Goal: Information Seeking & Learning: Find specific page/section

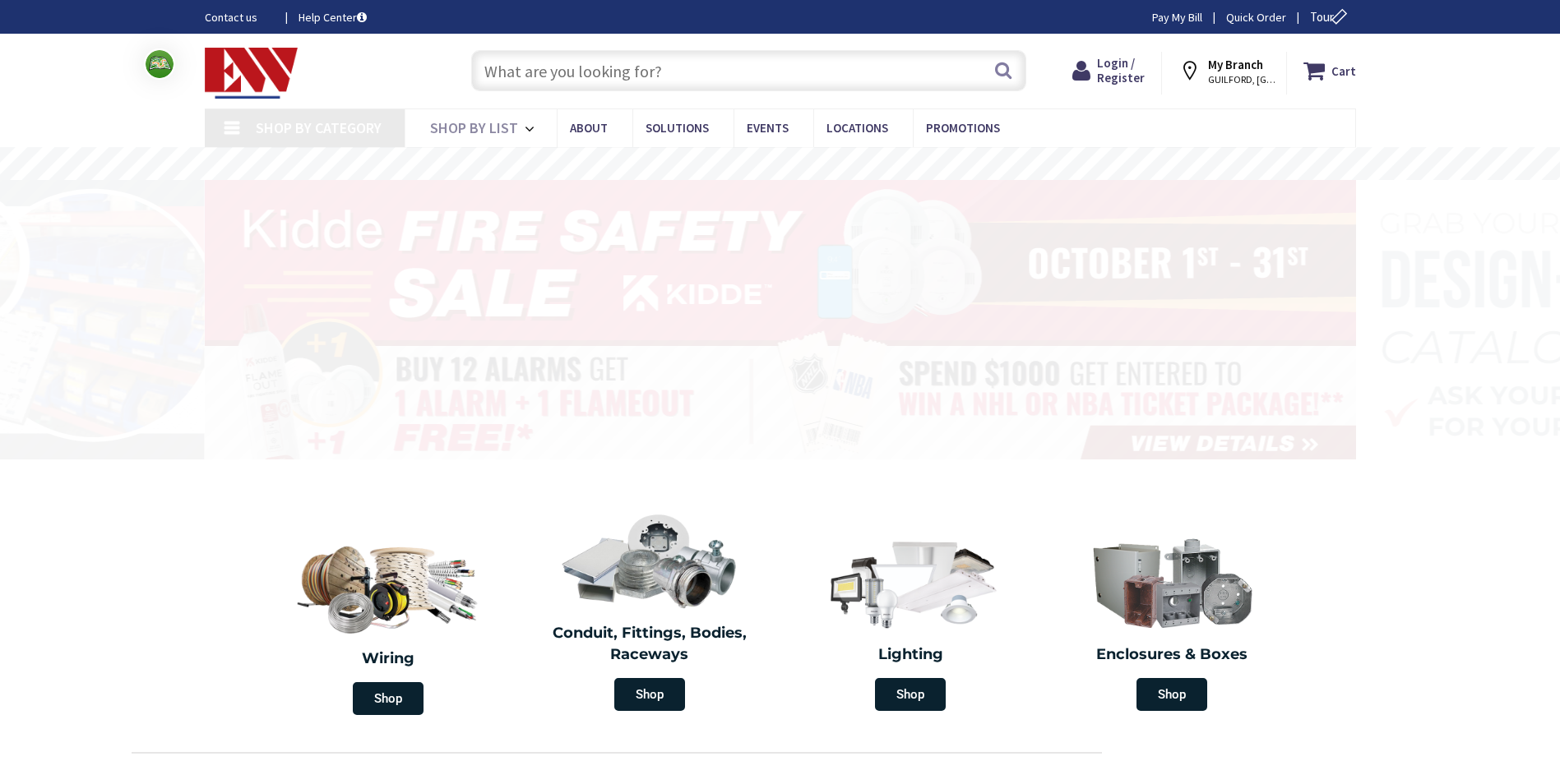
click at [667, 74] on input "text" at bounding box center [748, 71] width 555 height 41
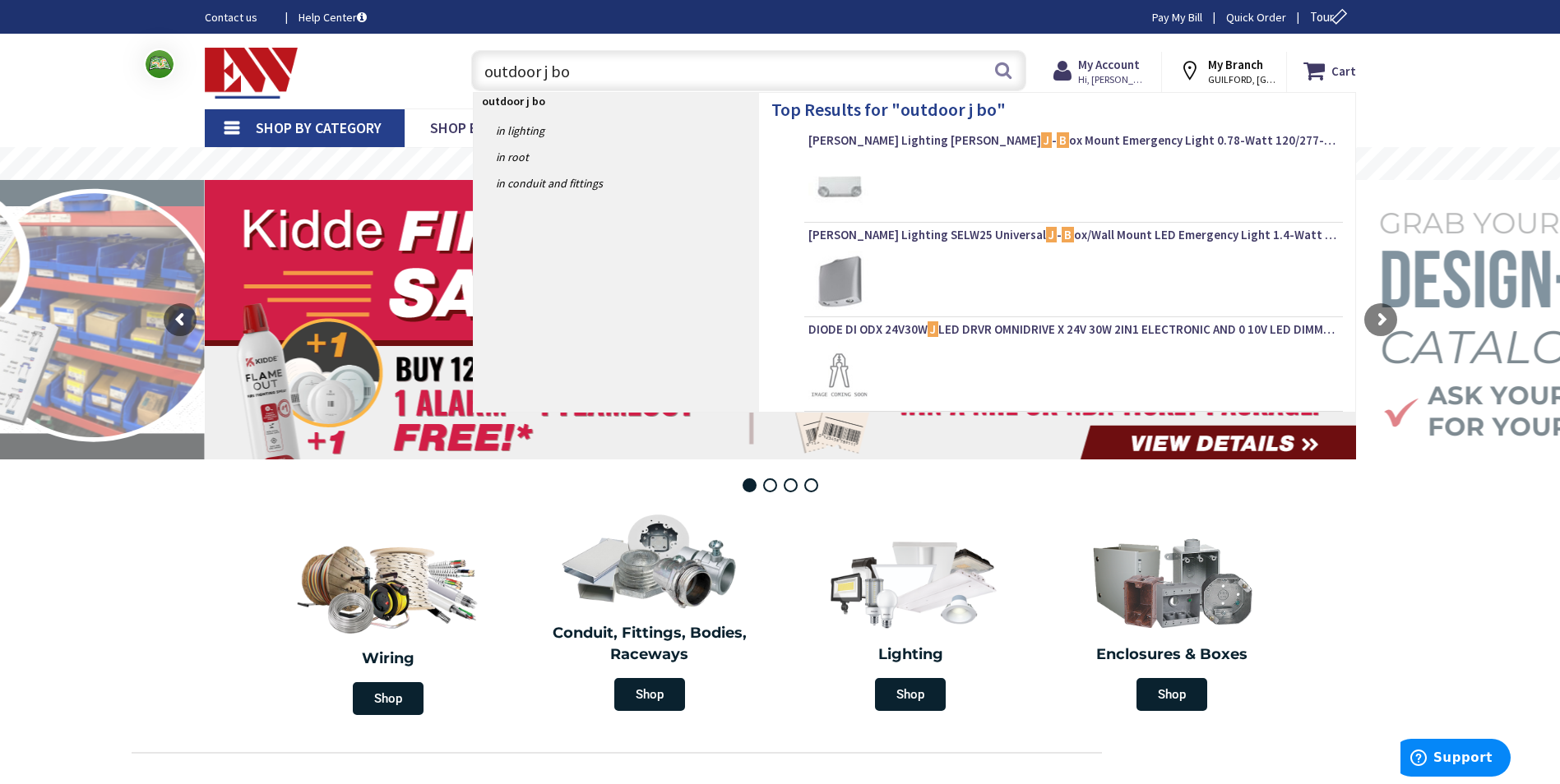
type input "outdoor j box"
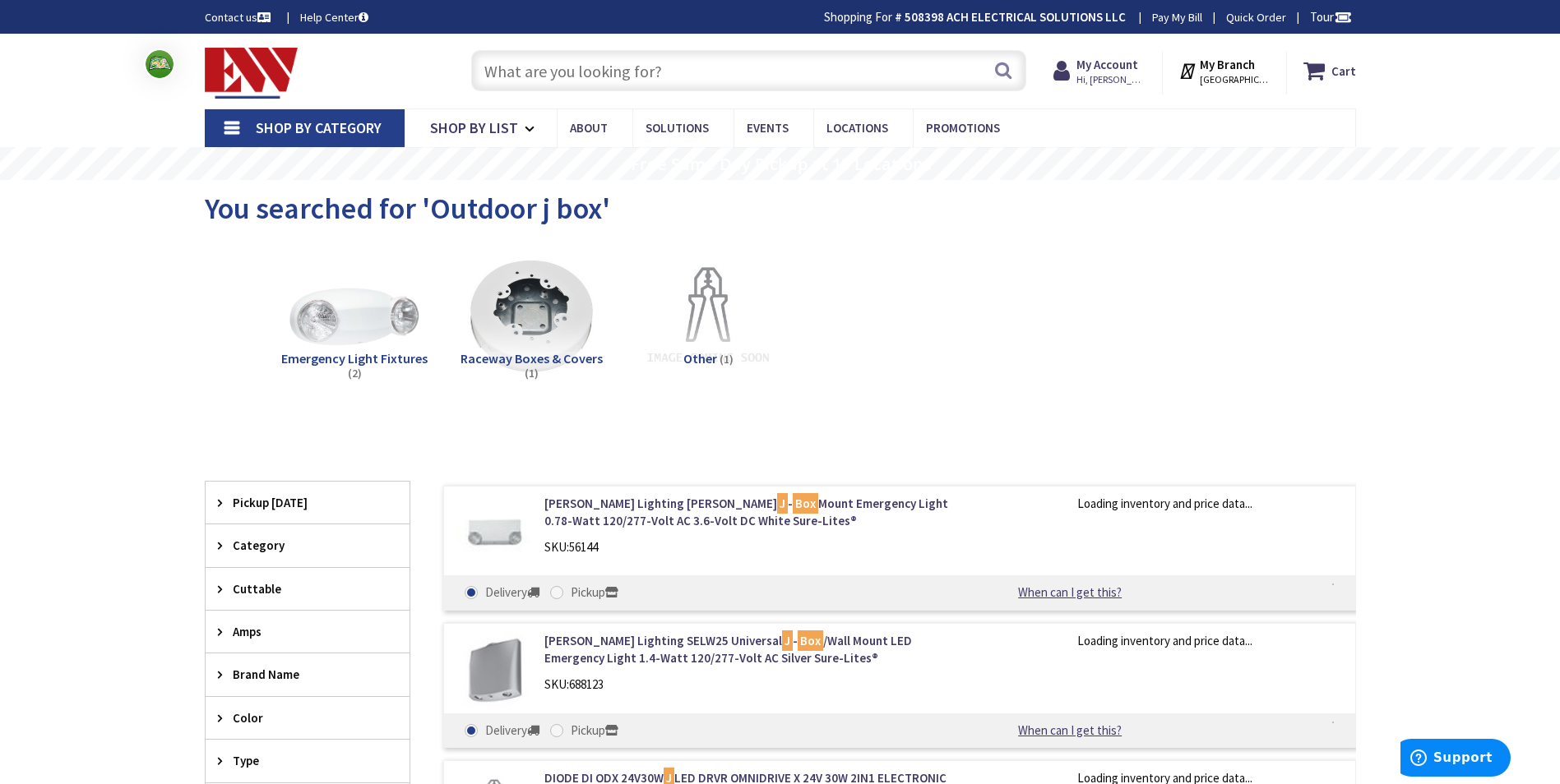
click at [742, 78] on input "text" at bounding box center [748, 71] width 555 height 41
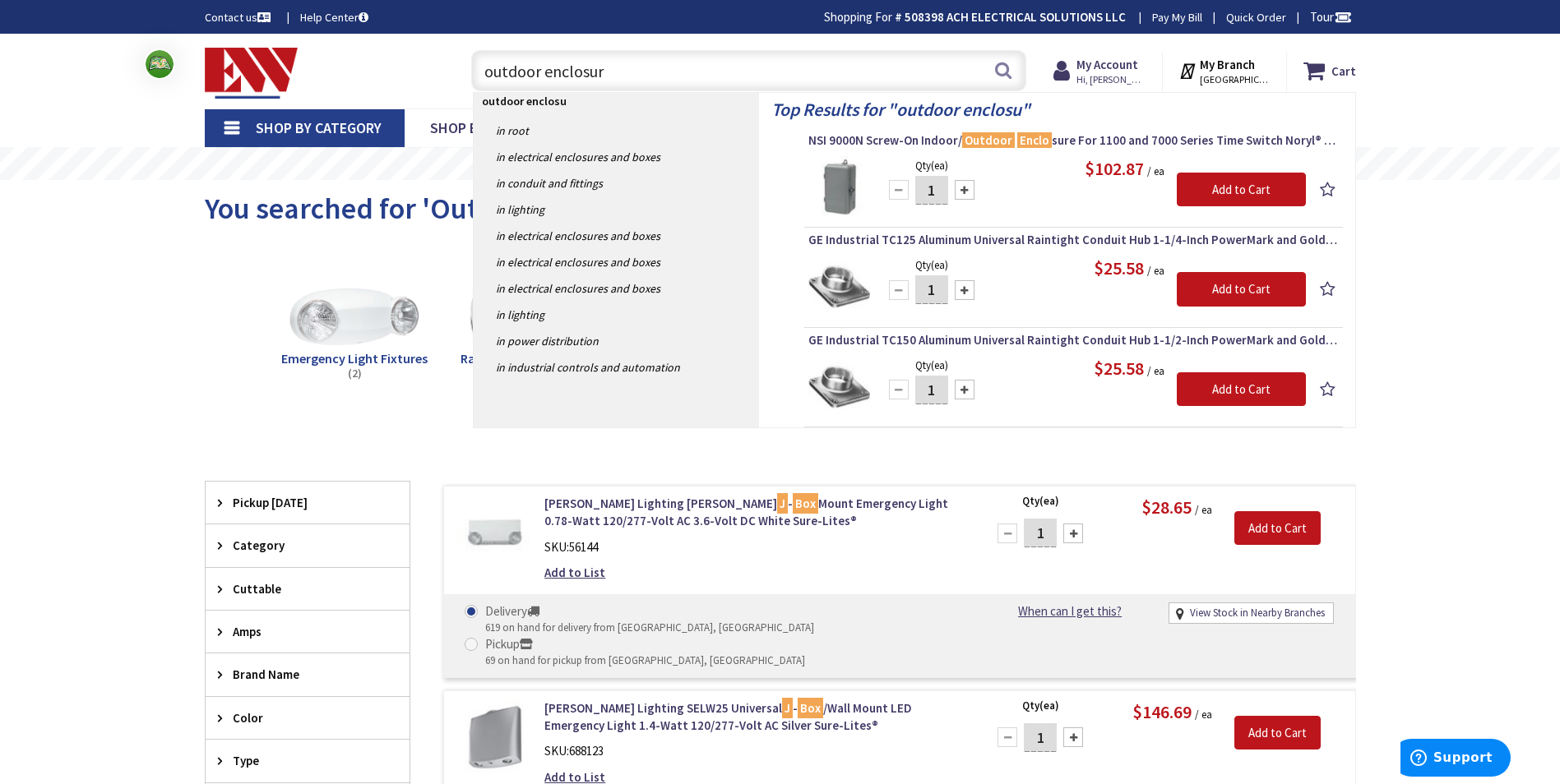
type input "outdoor enclosure"
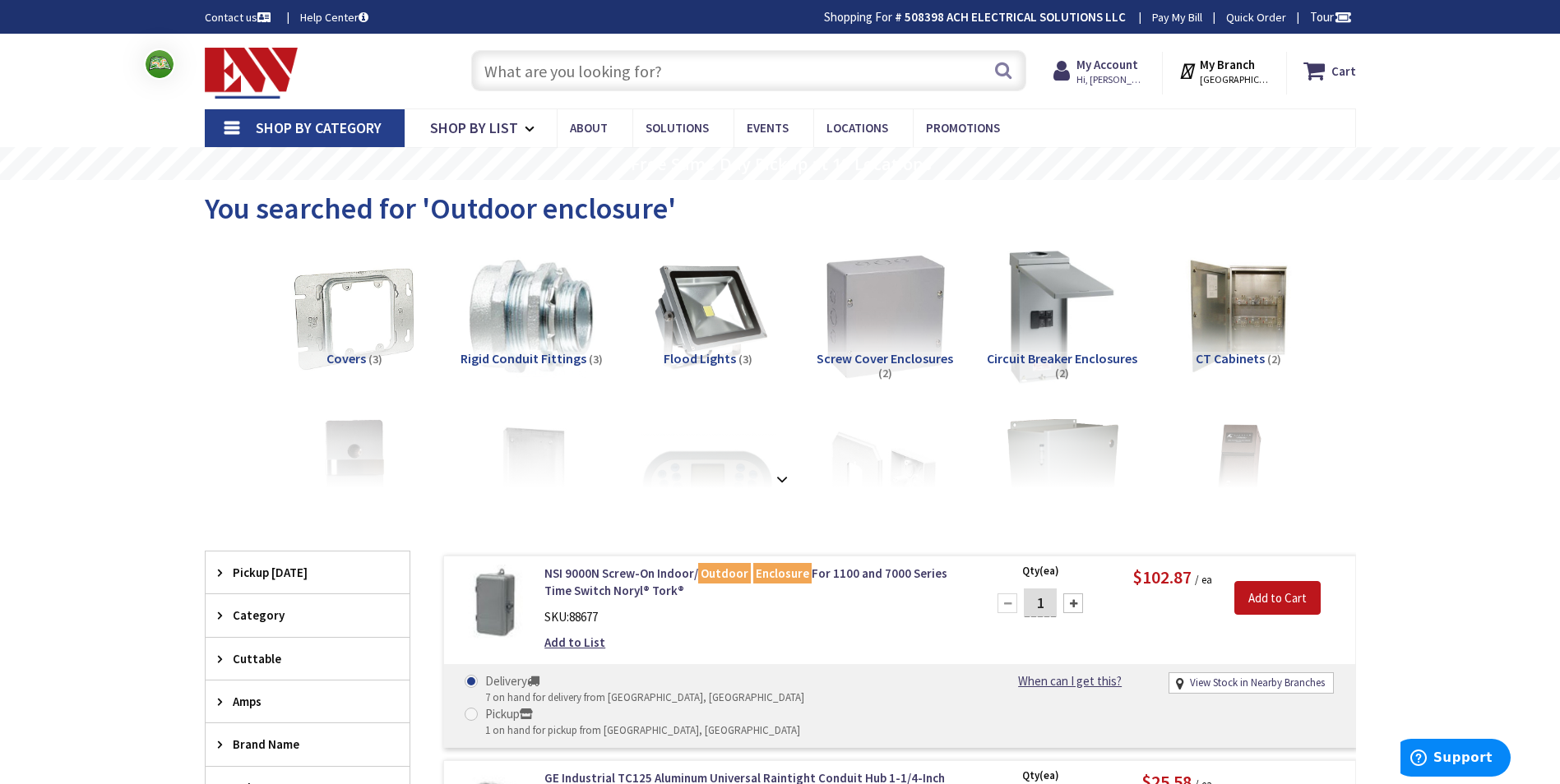
click at [910, 329] on img at bounding box center [884, 316] width 148 height 148
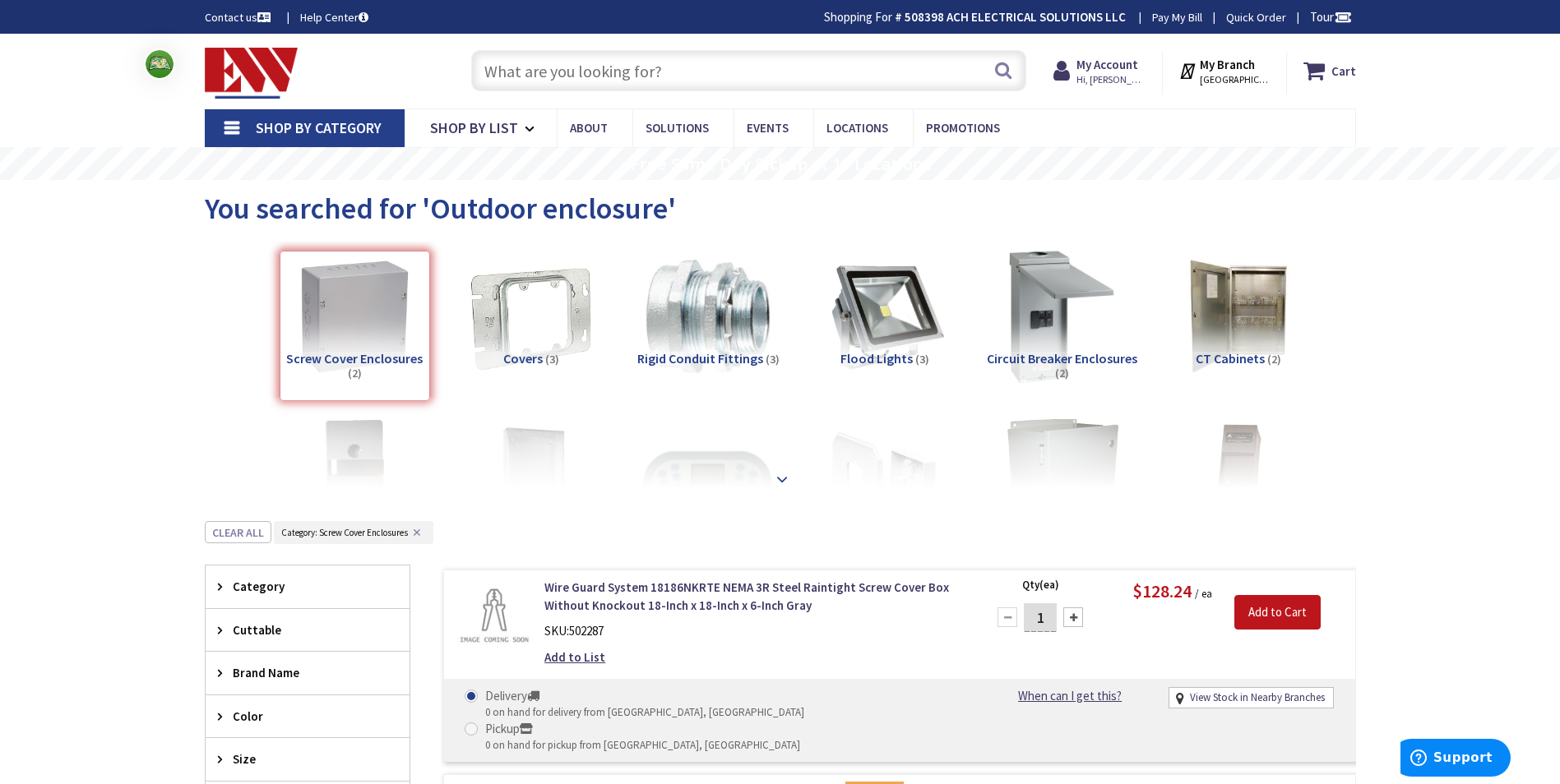
click at [778, 480] on strong at bounding box center [782, 479] width 20 height 18
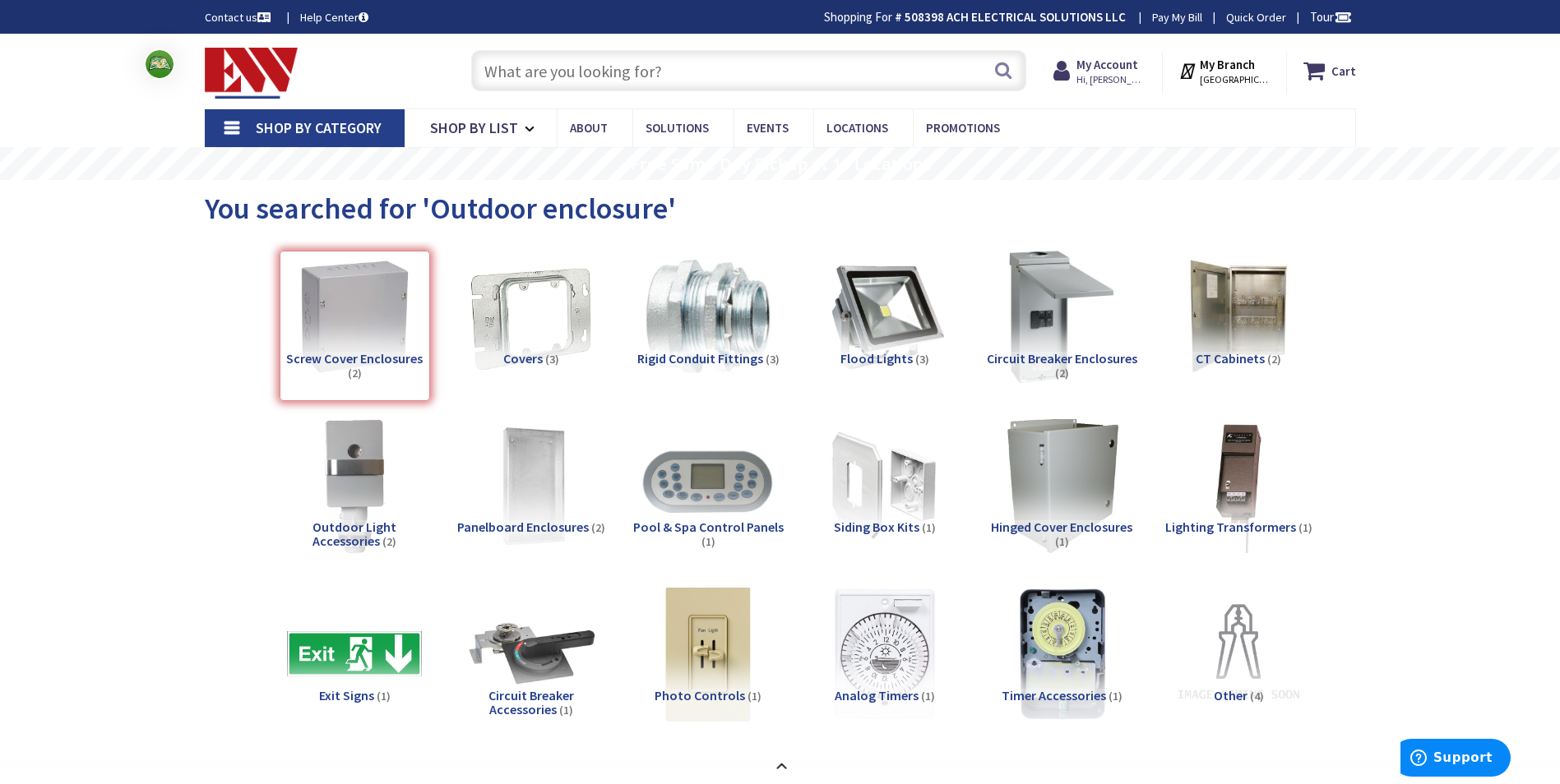
click at [416, 347] on div "Screw Cover Enclosures (2)" at bounding box center [354, 325] width 150 height 150
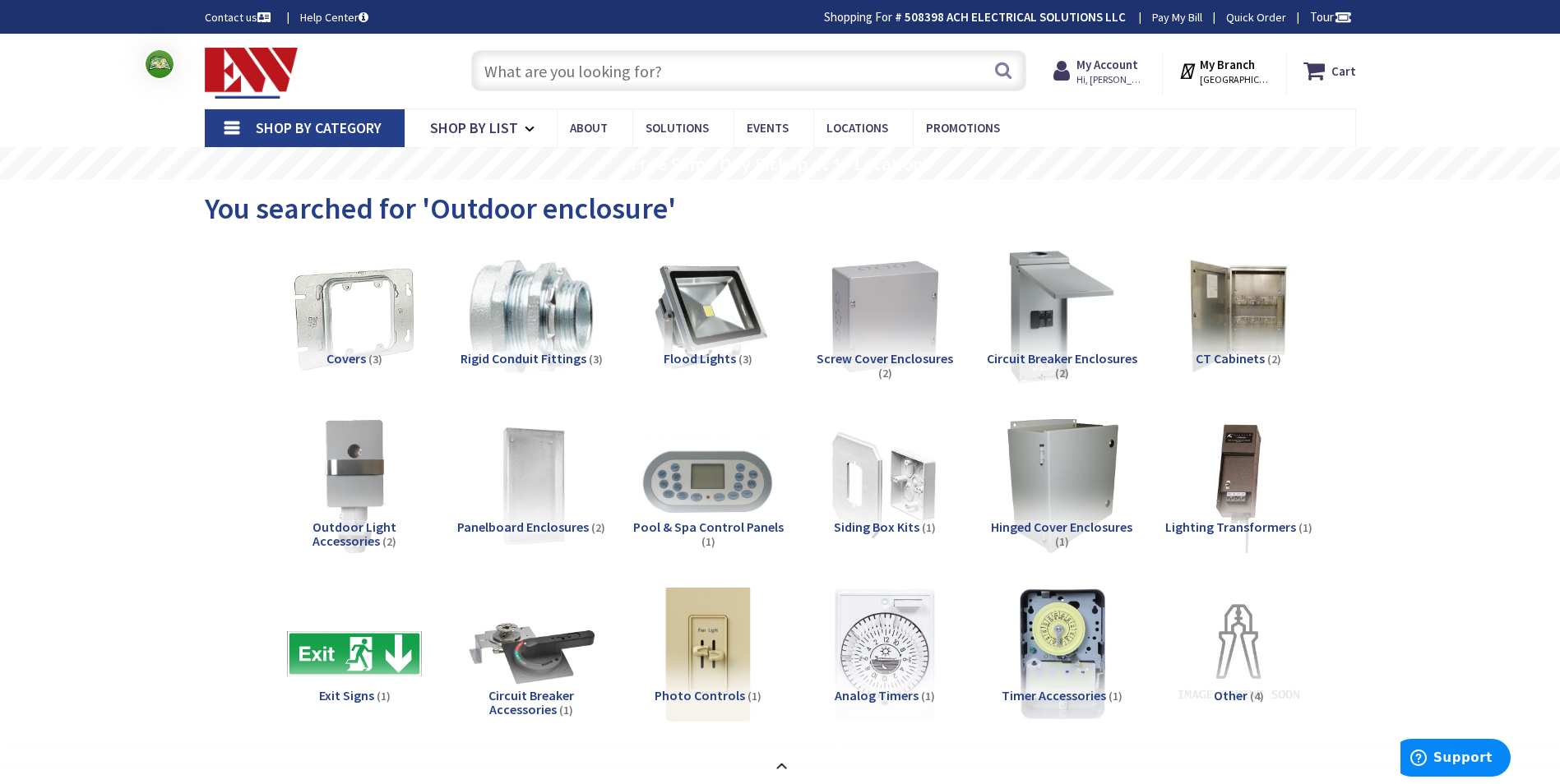
click at [599, 76] on input "text" at bounding box center [748, 71] width 555 height 41
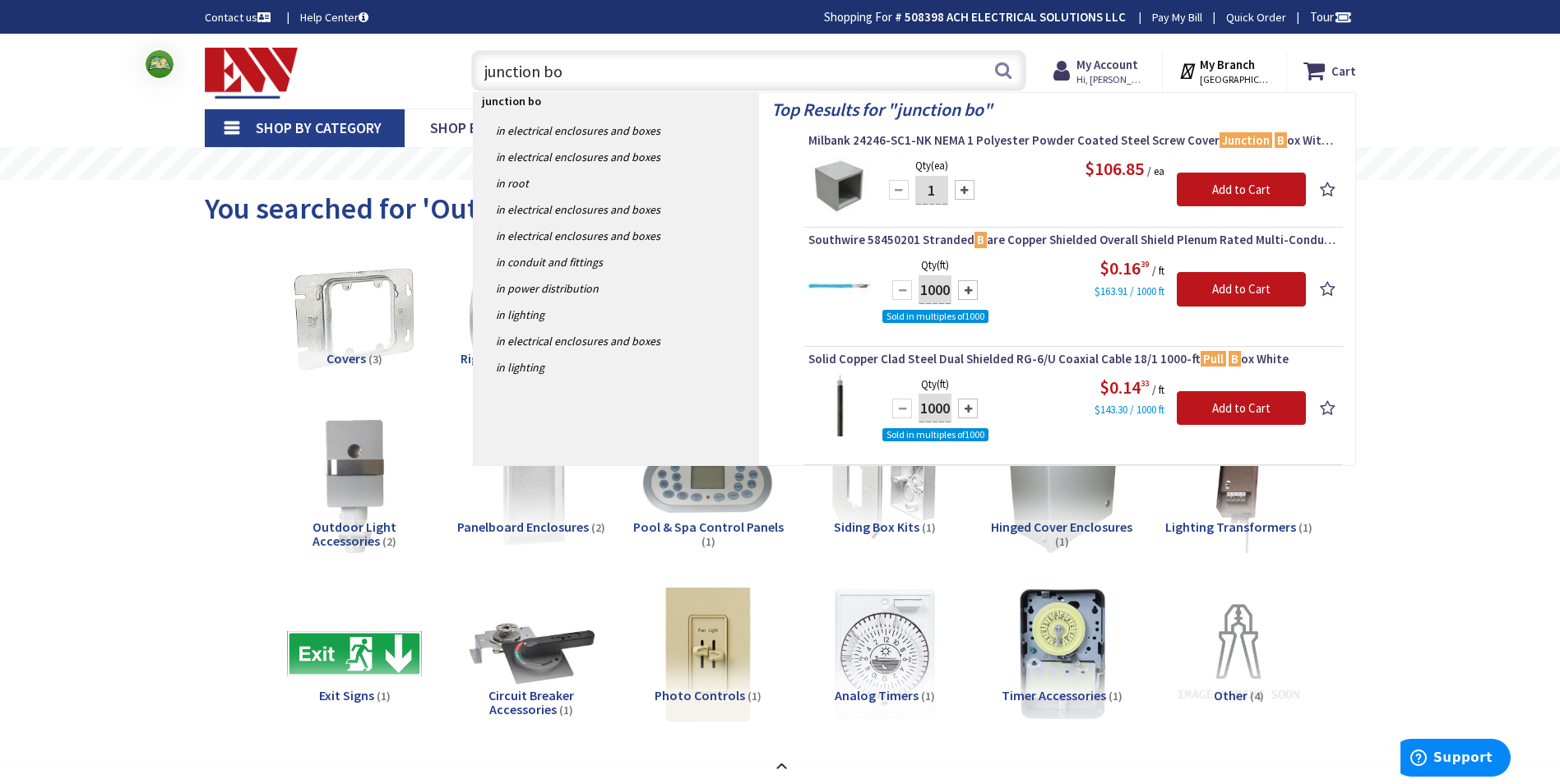
type input "junction box"
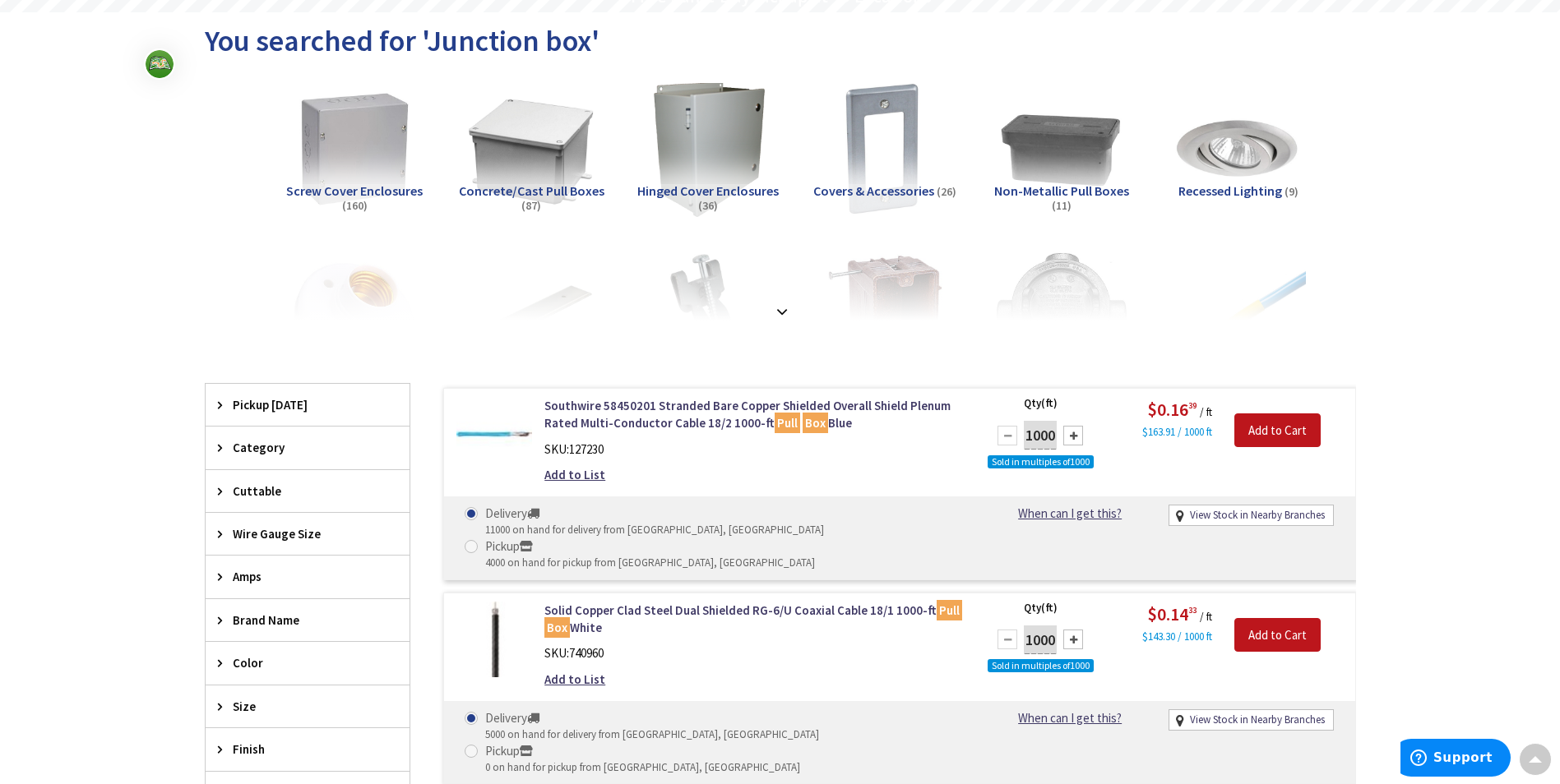
scroll to position [164, 0]
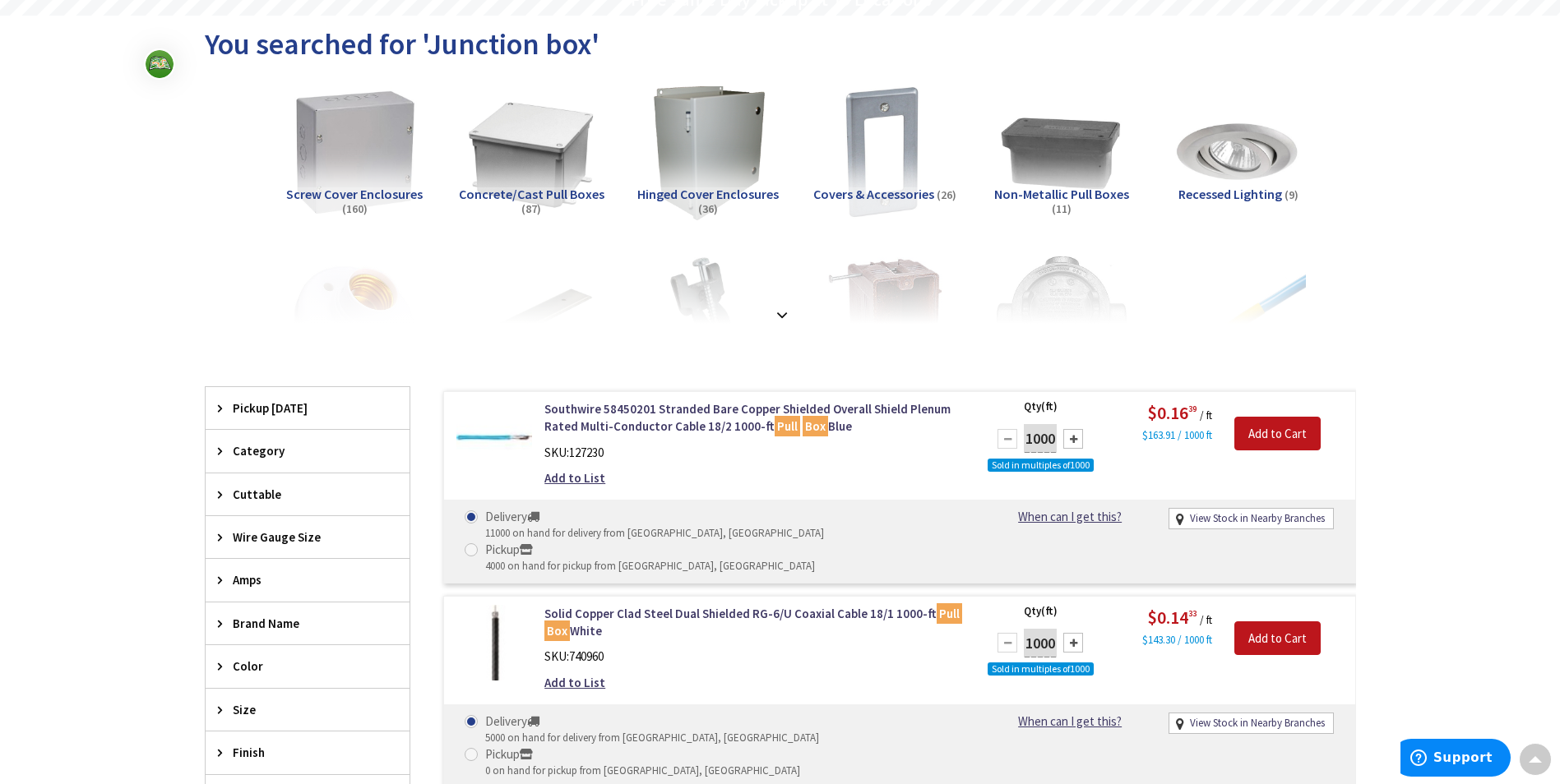
click at [354, 156] on img at bounding box center [353, 151] width 148 height 148
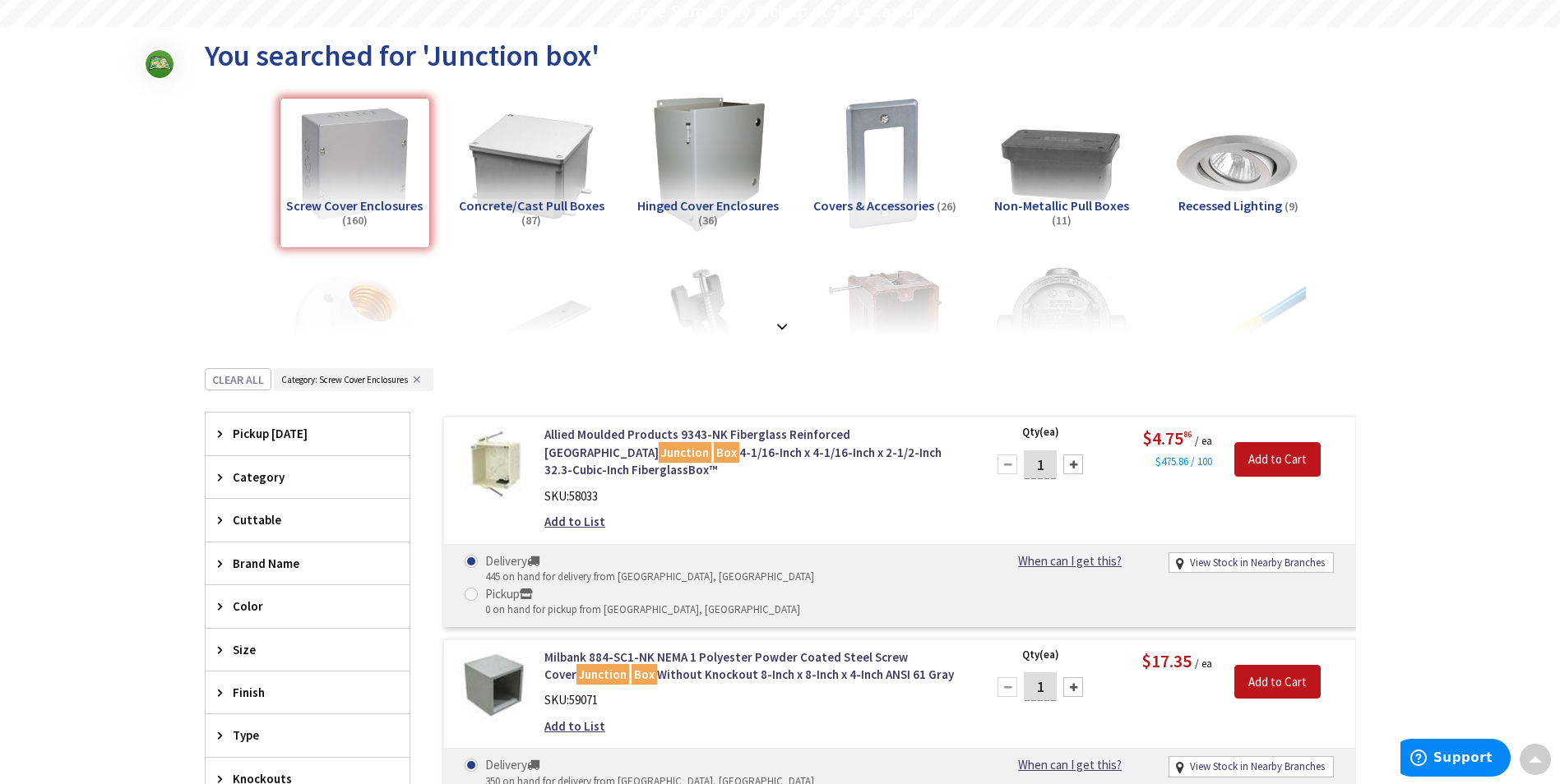
scroll to position [0, 0]
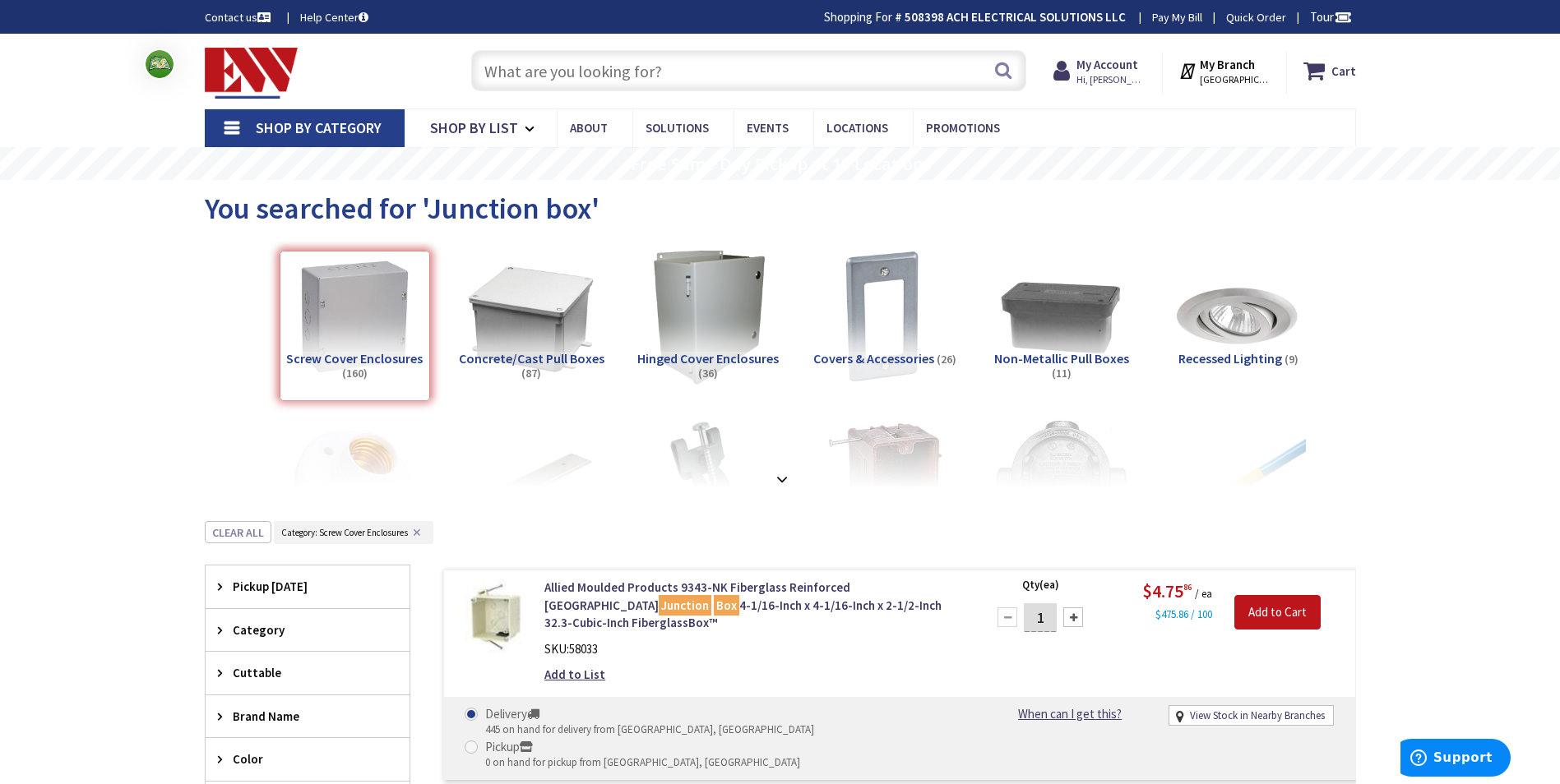
click at [693, 75] on input "text" at bounding box center [748, 71] width 555 height 41
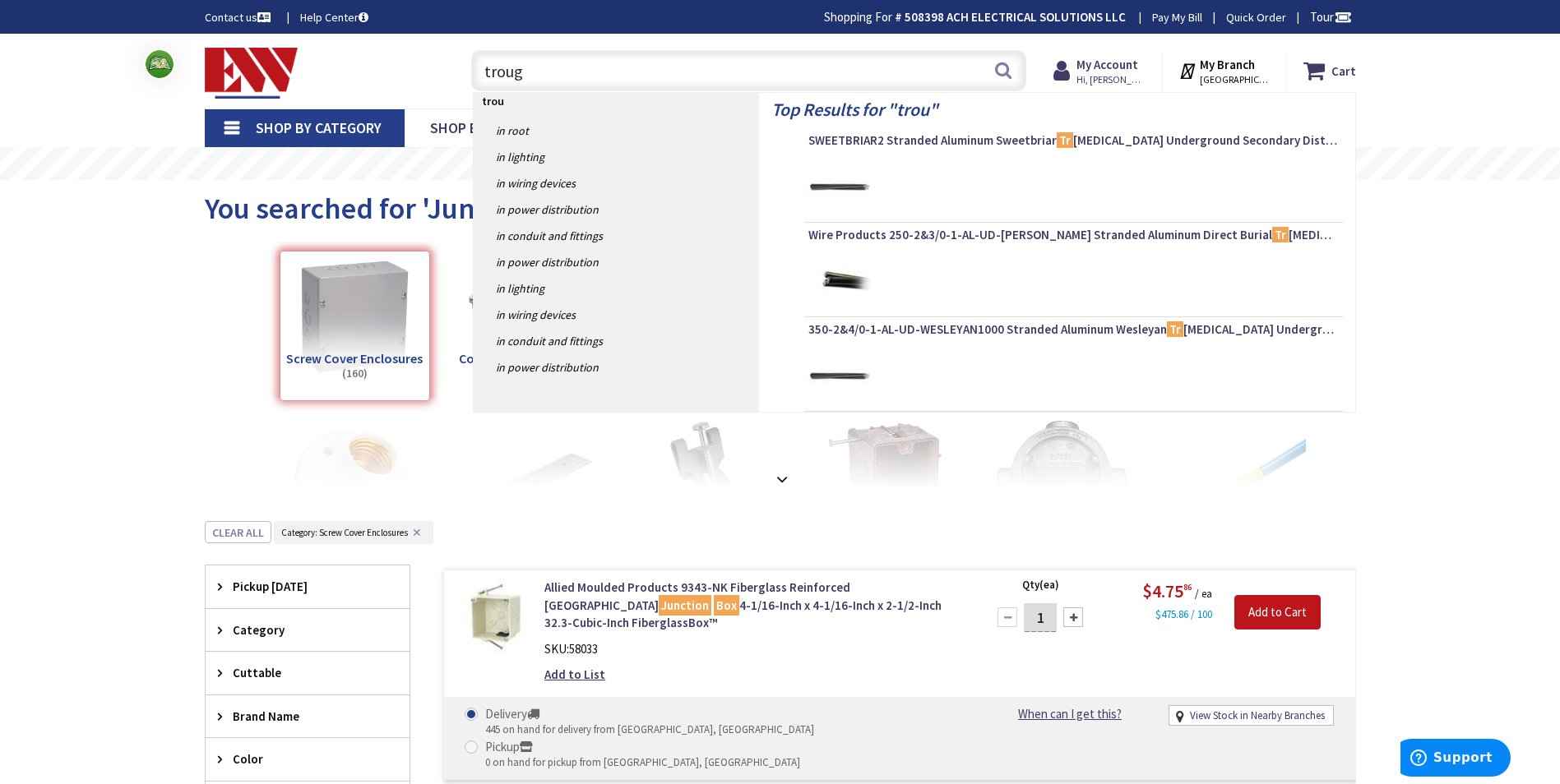
type input "trough"
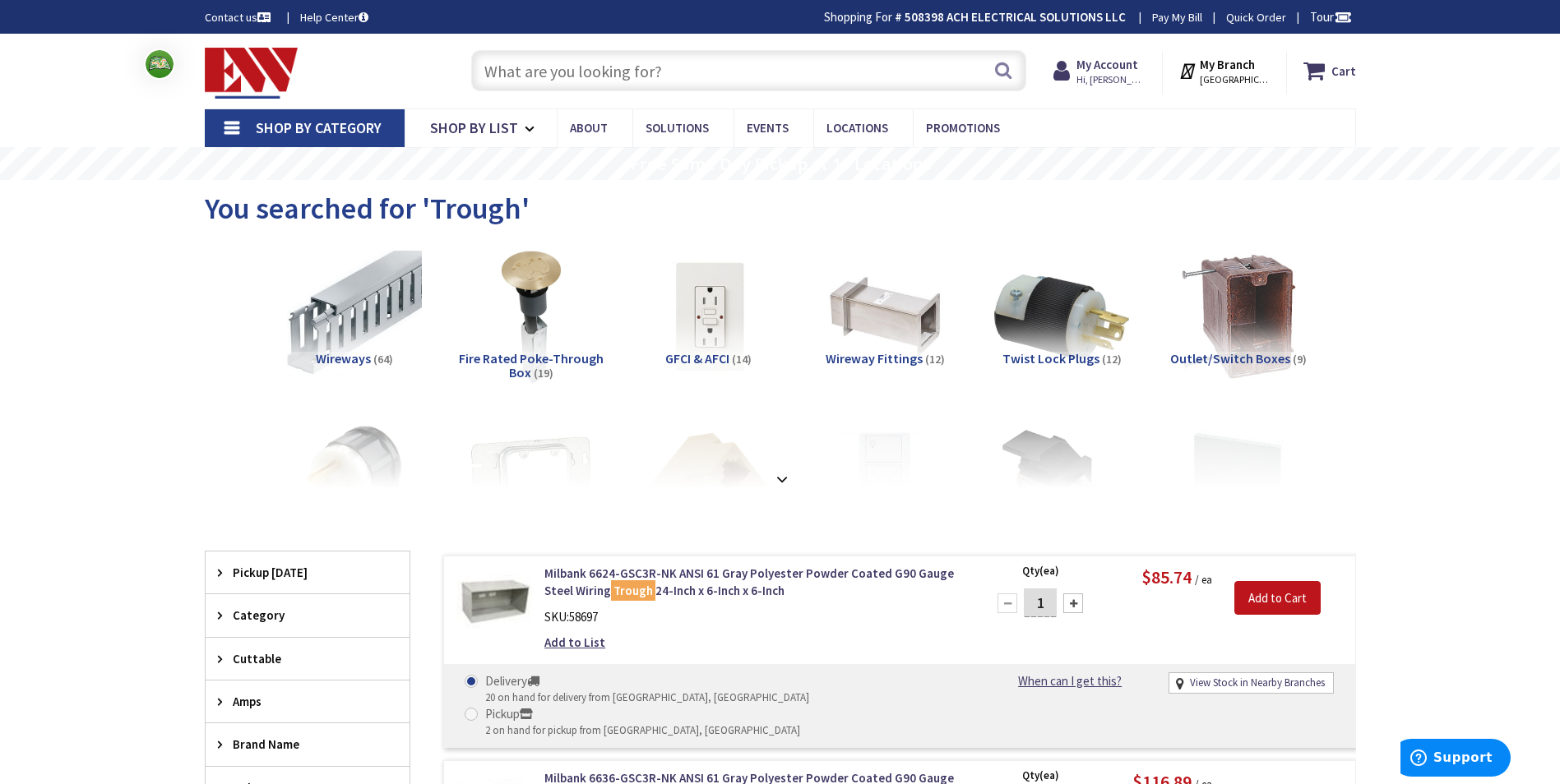
click at [664, 78] on input "text" at bounding box center [748, 71] width 555 height 41
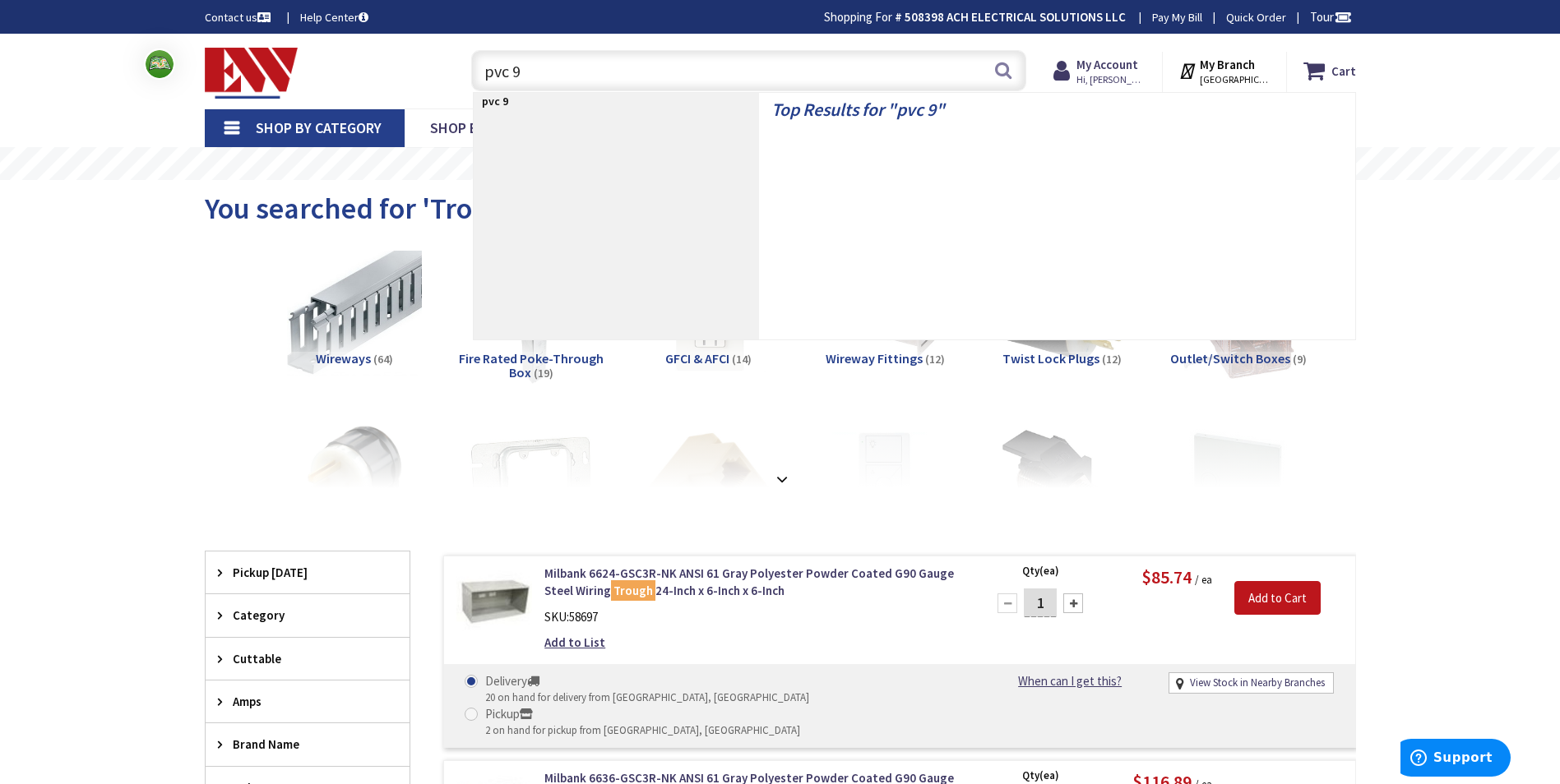
type input "pvc 90"
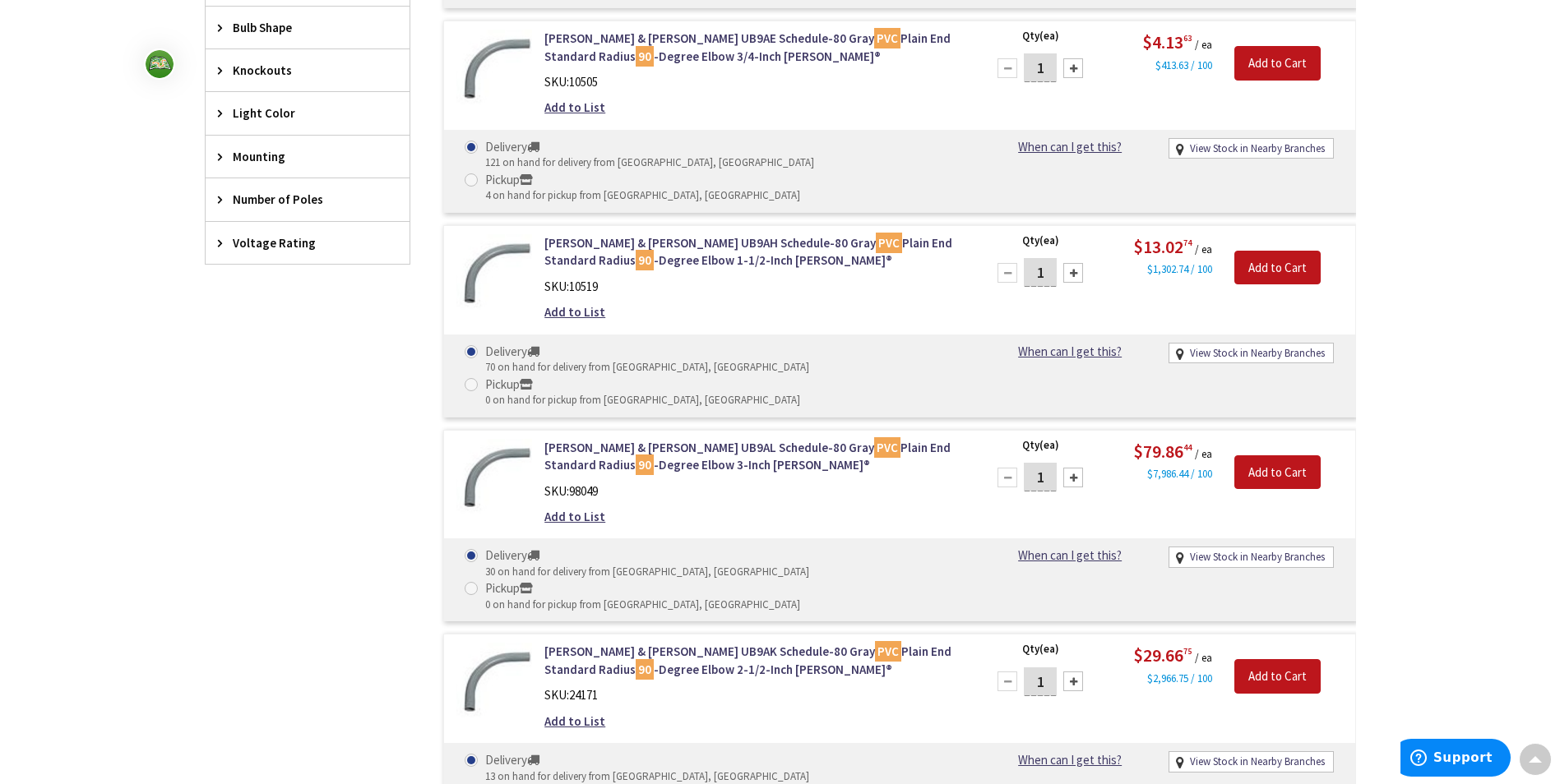
scroll to position [1150, 0]
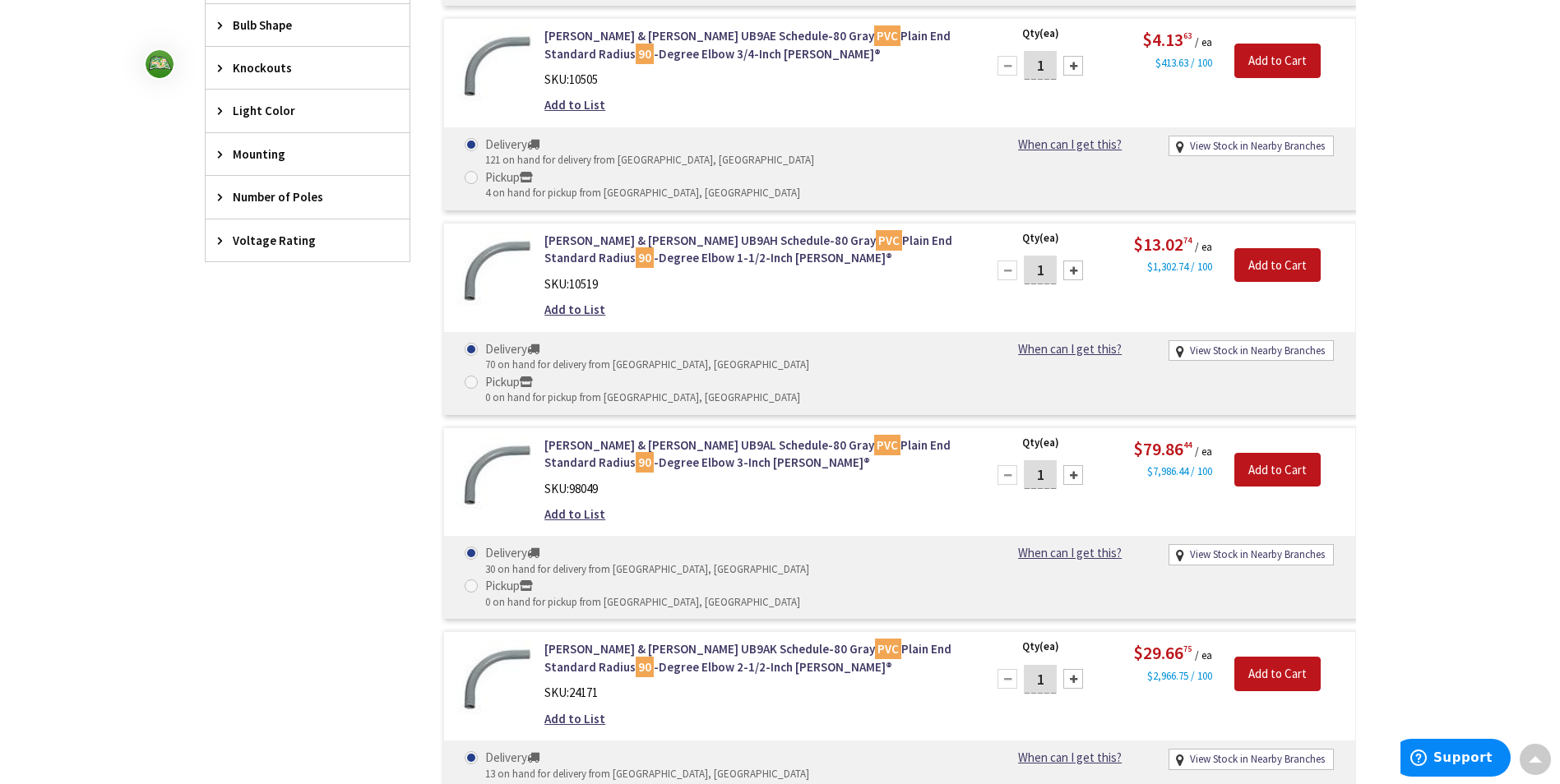
drag, startPoint x: 0, startPoint y: 0, endPoint x: 642, endPoint y: 153, distance: 660.0
click at [642, 275] on div "SKU: 10519" at bounding box center [754, 284] width 419 height 18
click at [764, 259] on div "Thomas & Betts UA9AJ Schedule-40 Gray PVC Plain End Standard Radius 90 -Degree …" at bounding box center [884, 415] width 946 height 2028
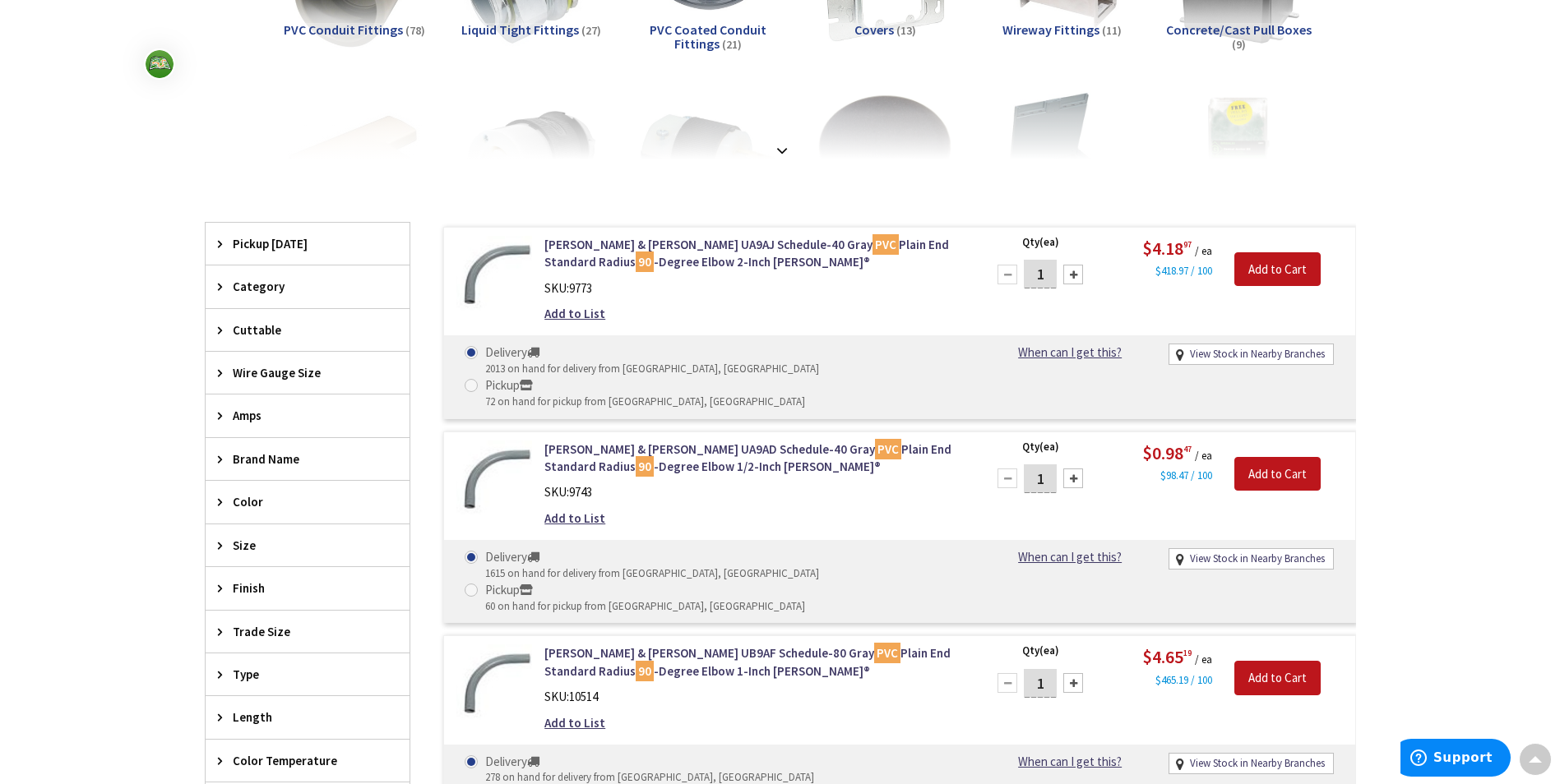
scroll to position [0, 0]
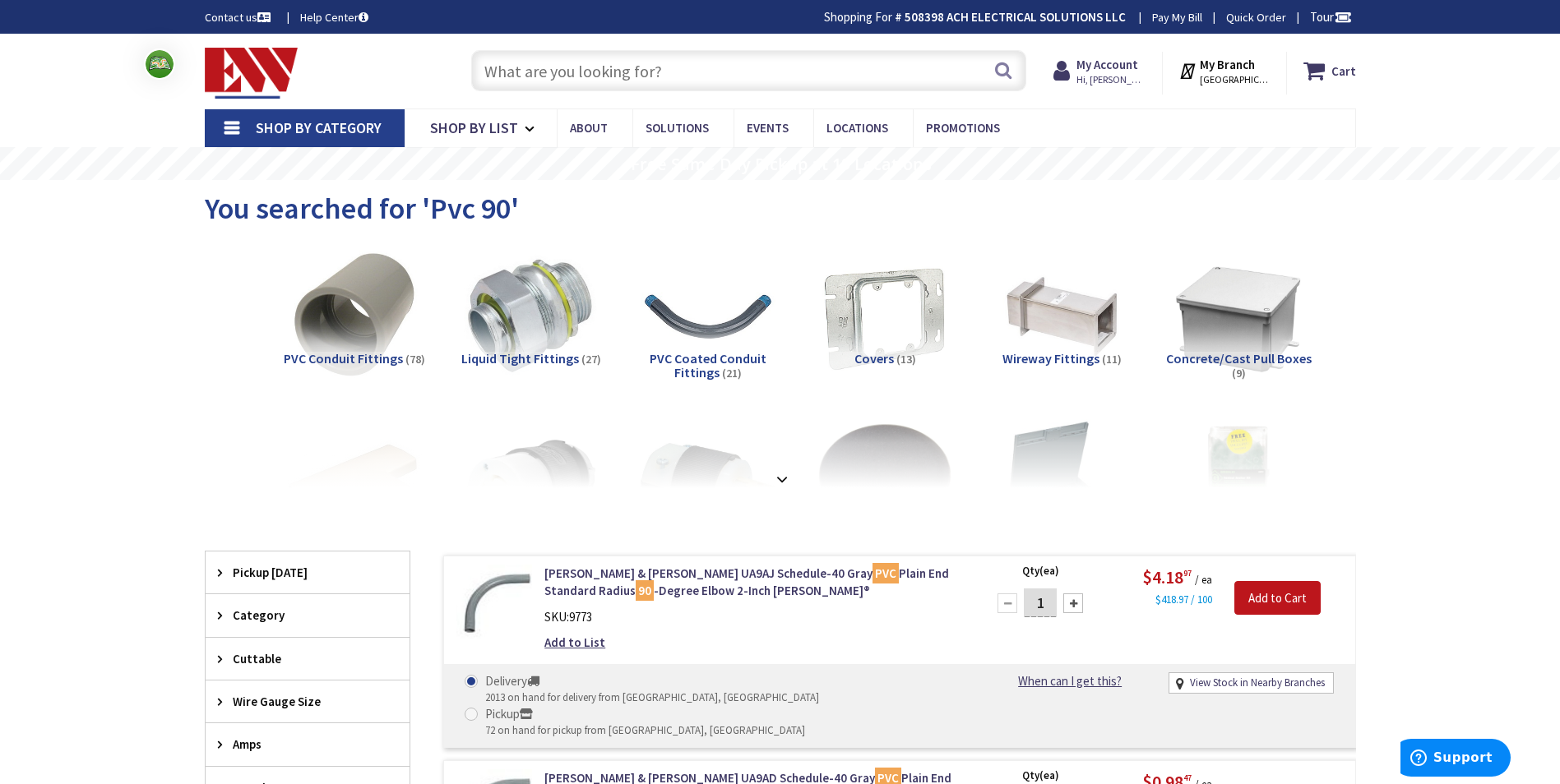
click at [566, 73] on input "text" at bounding box center [748, 71] width 555 height 41
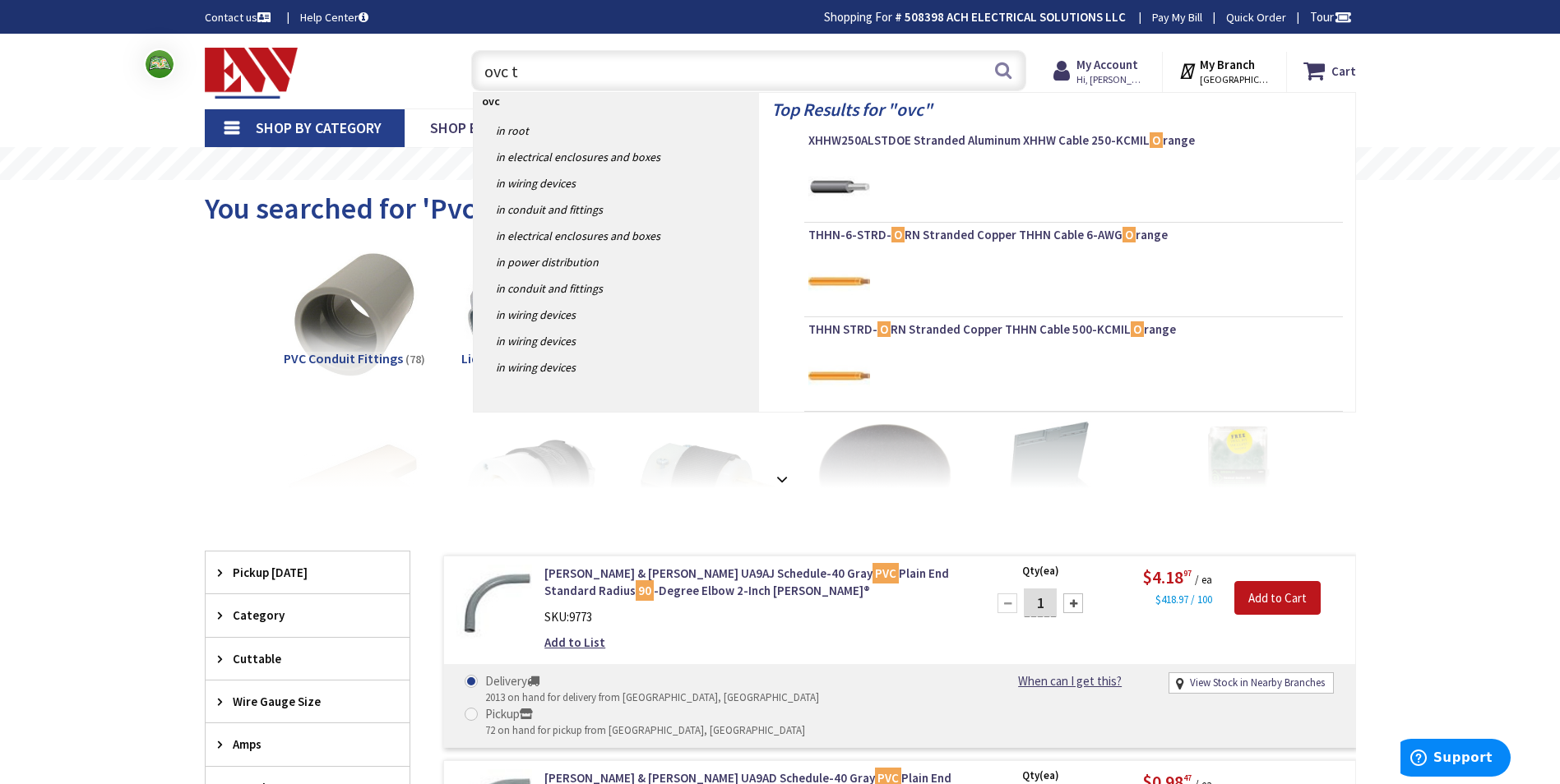
type input "ovc ta"
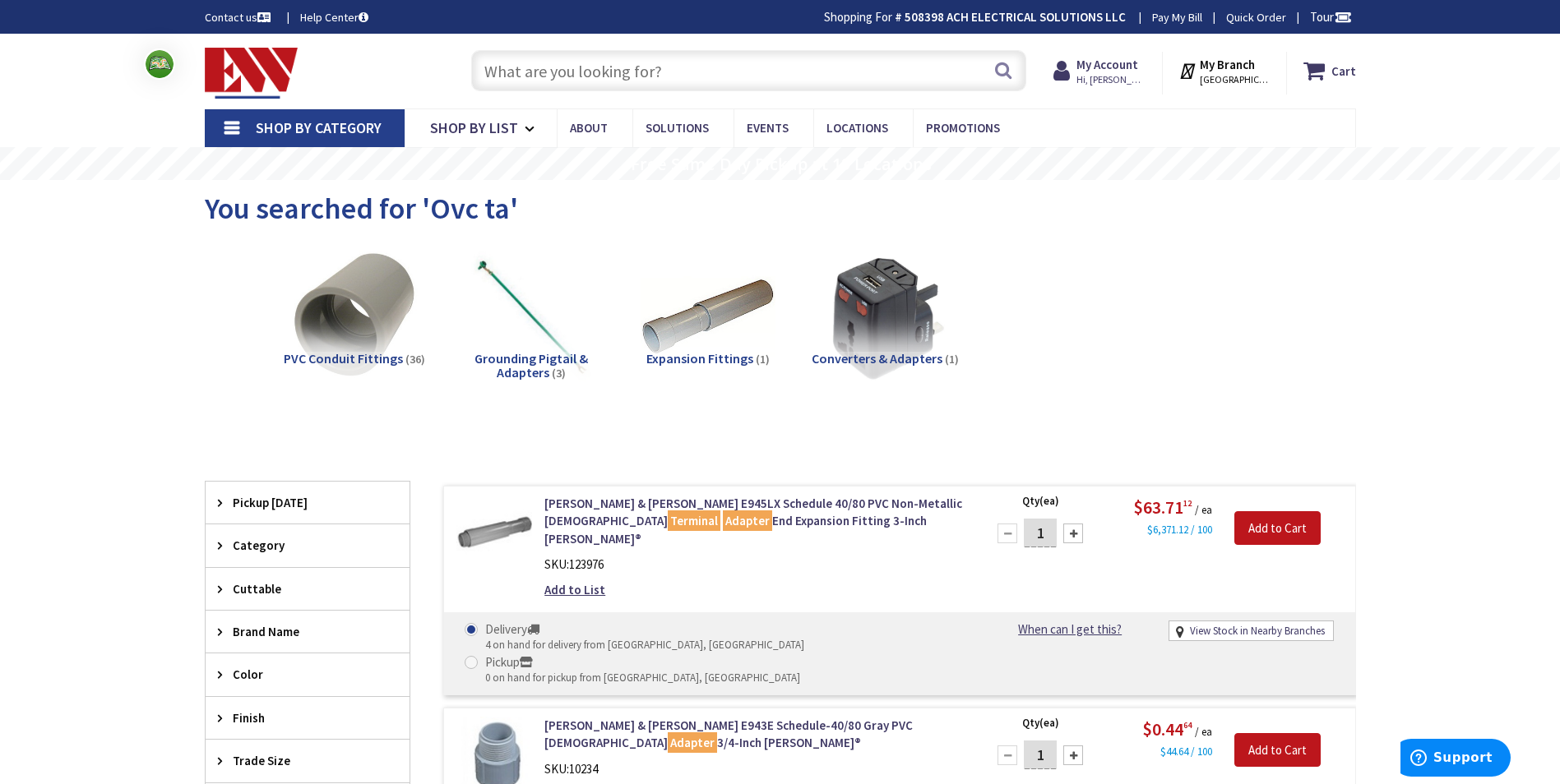
click at [566, 59] on input "text" at bounding box center [748, 71] width 555 height 41
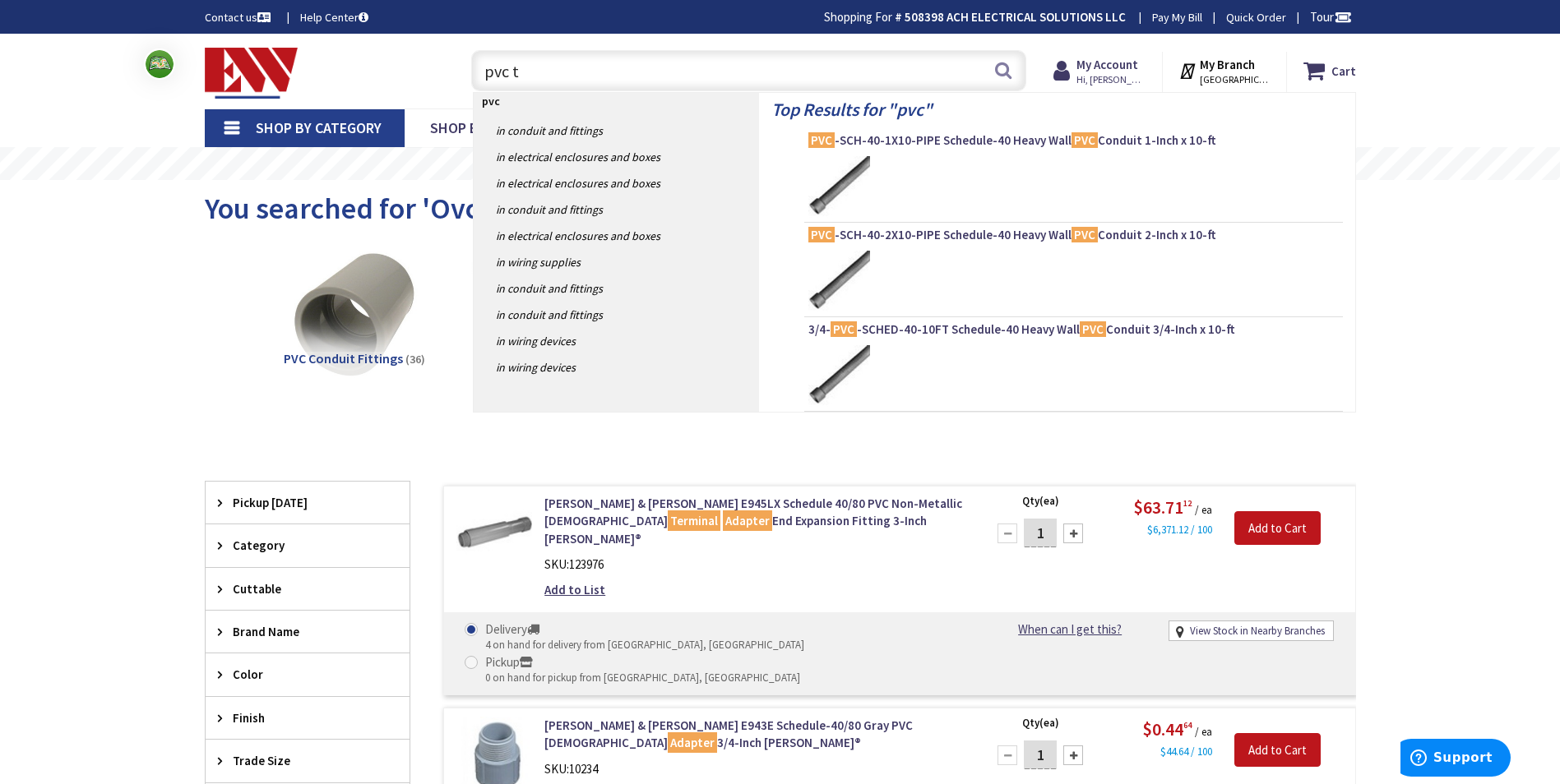
type input "pvc ta"
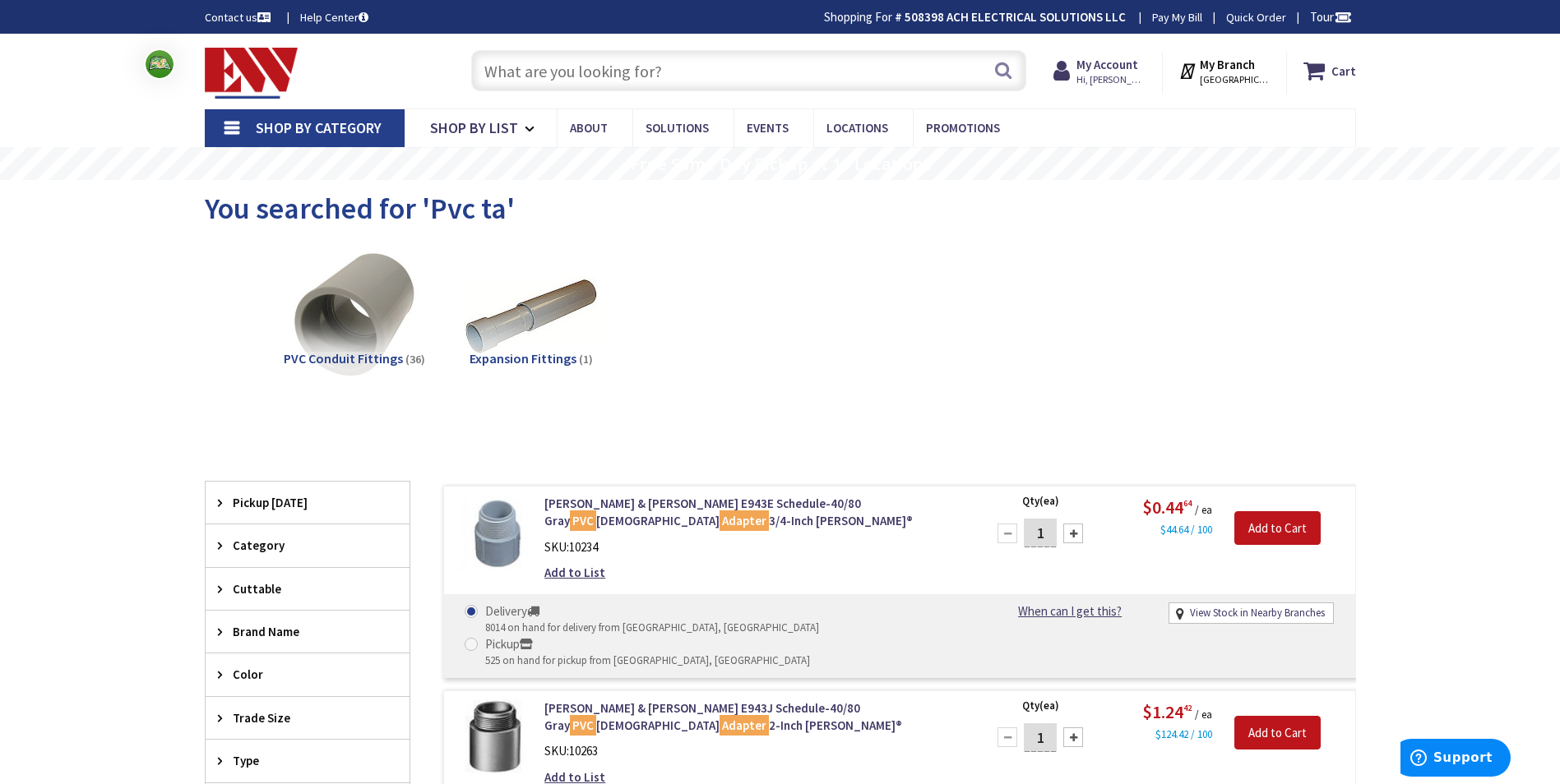
click at [626, 68] on input "text" at bounding box center [748, 71] width 555 height 41
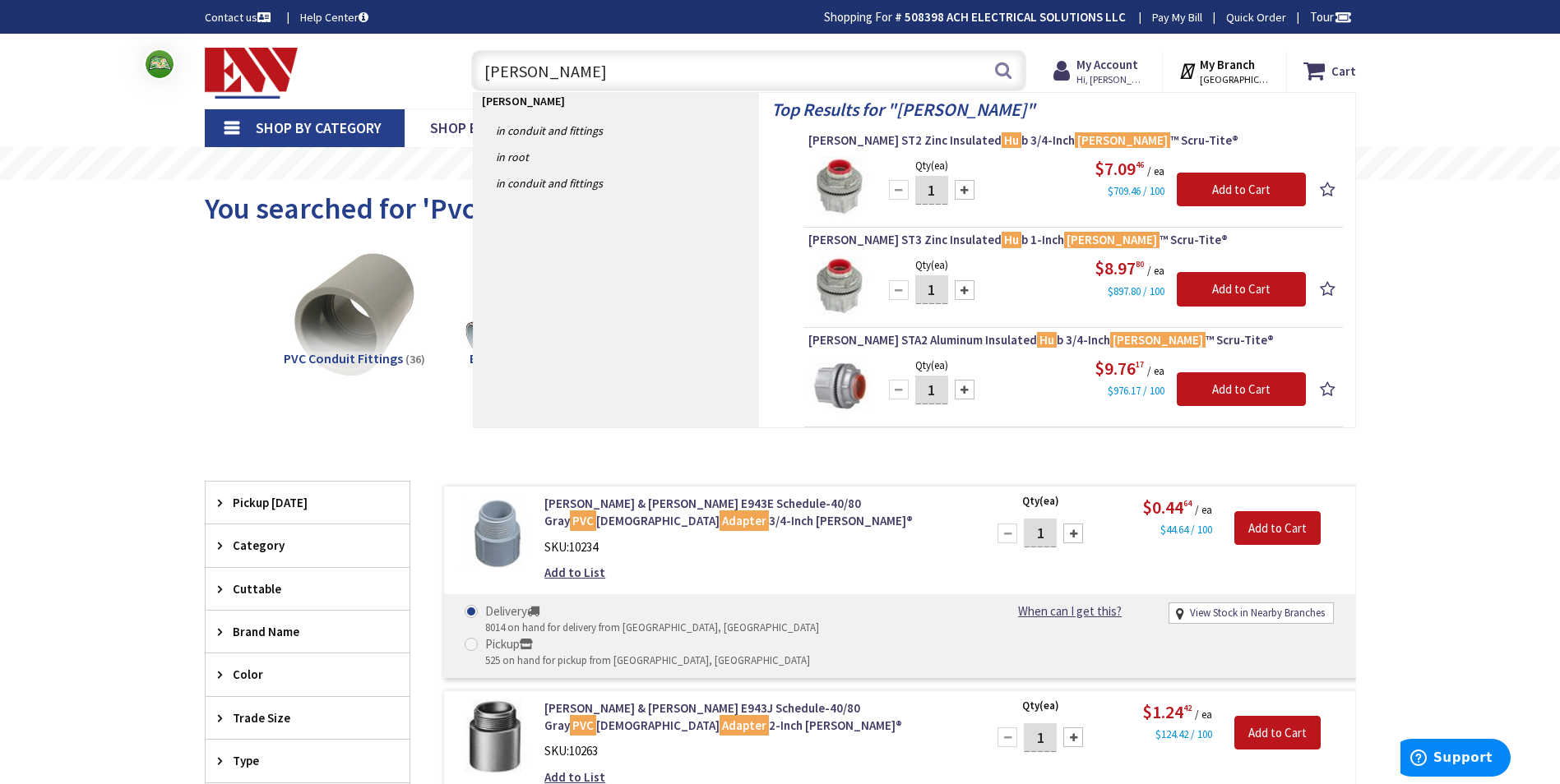
type input "[PERSON_NAME] hub"
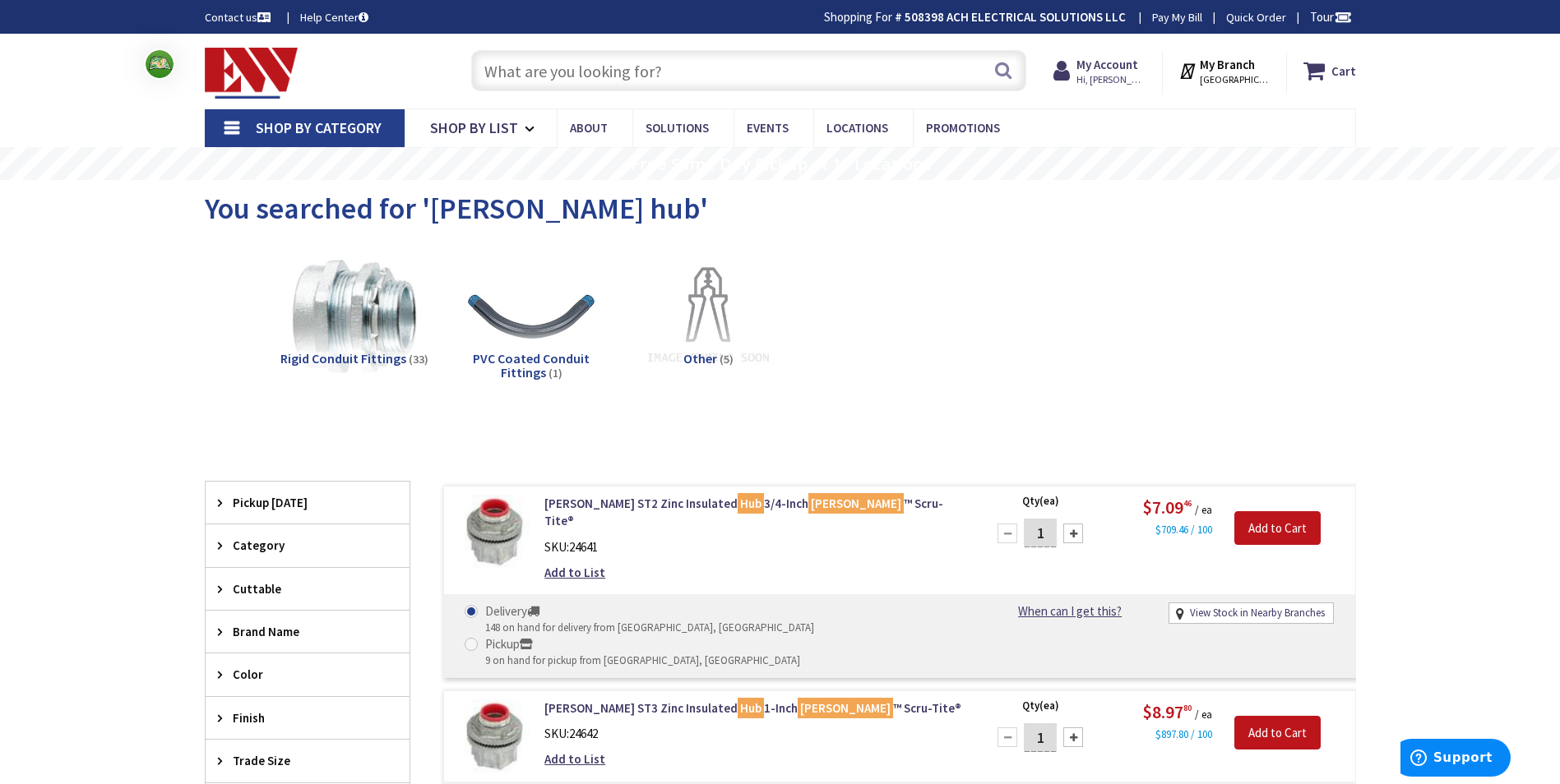
click at [640, 79] on input "text" at bounding box center [748, 71] width 555 height 41
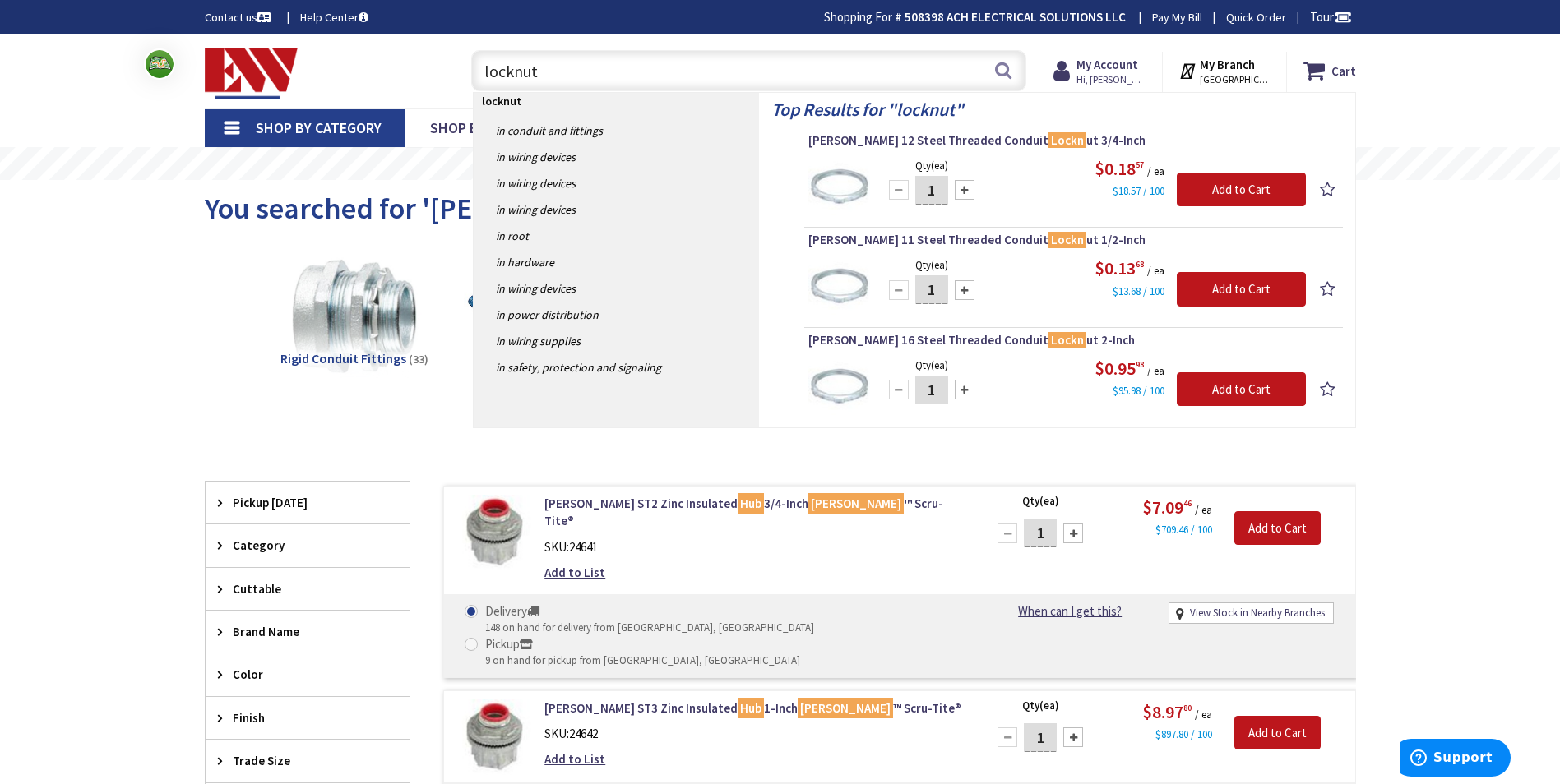
type input "locknuts"
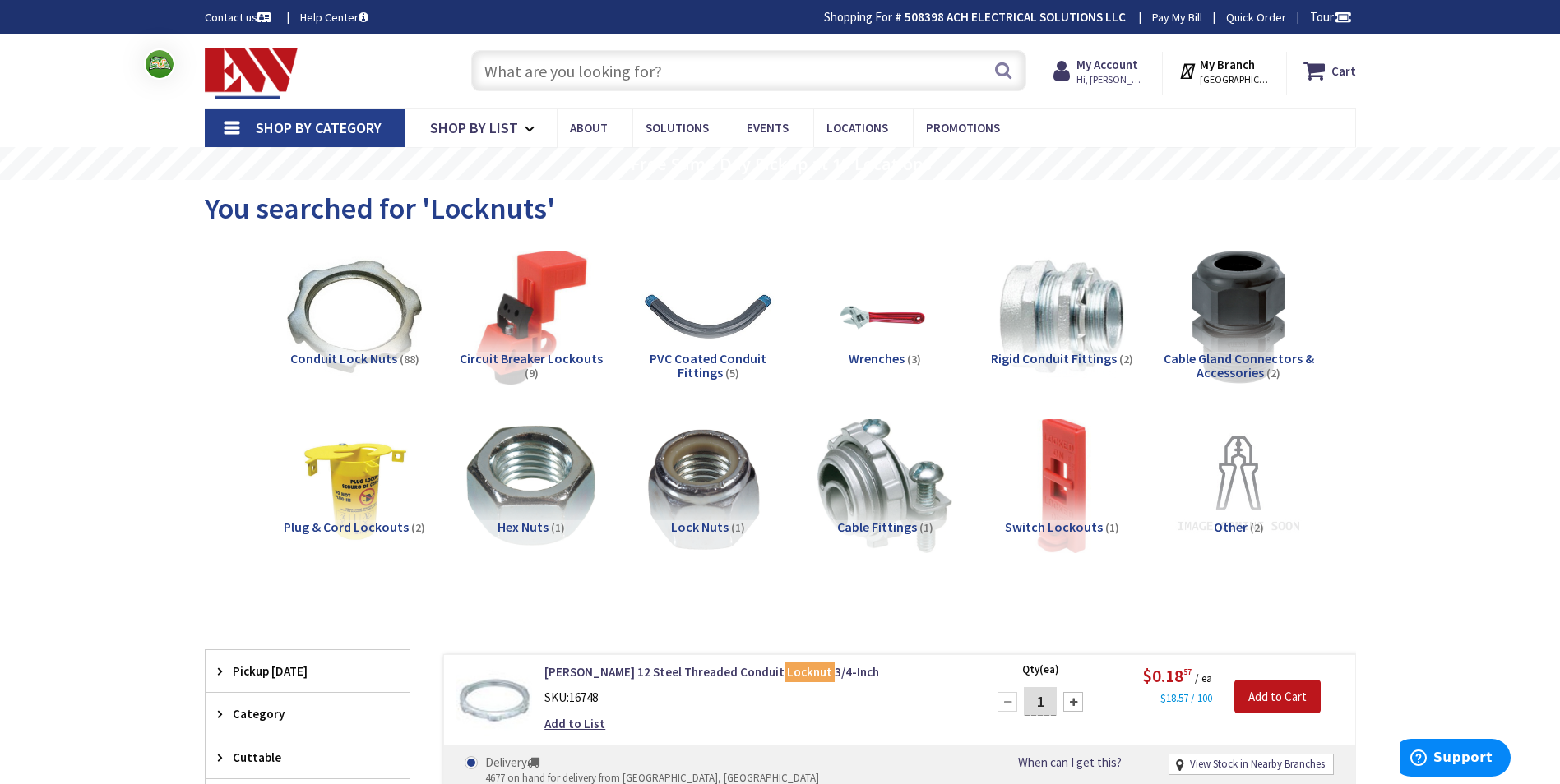
click at [649, 66] on input "text" at bounding box center [748, 71] width 555 height 41
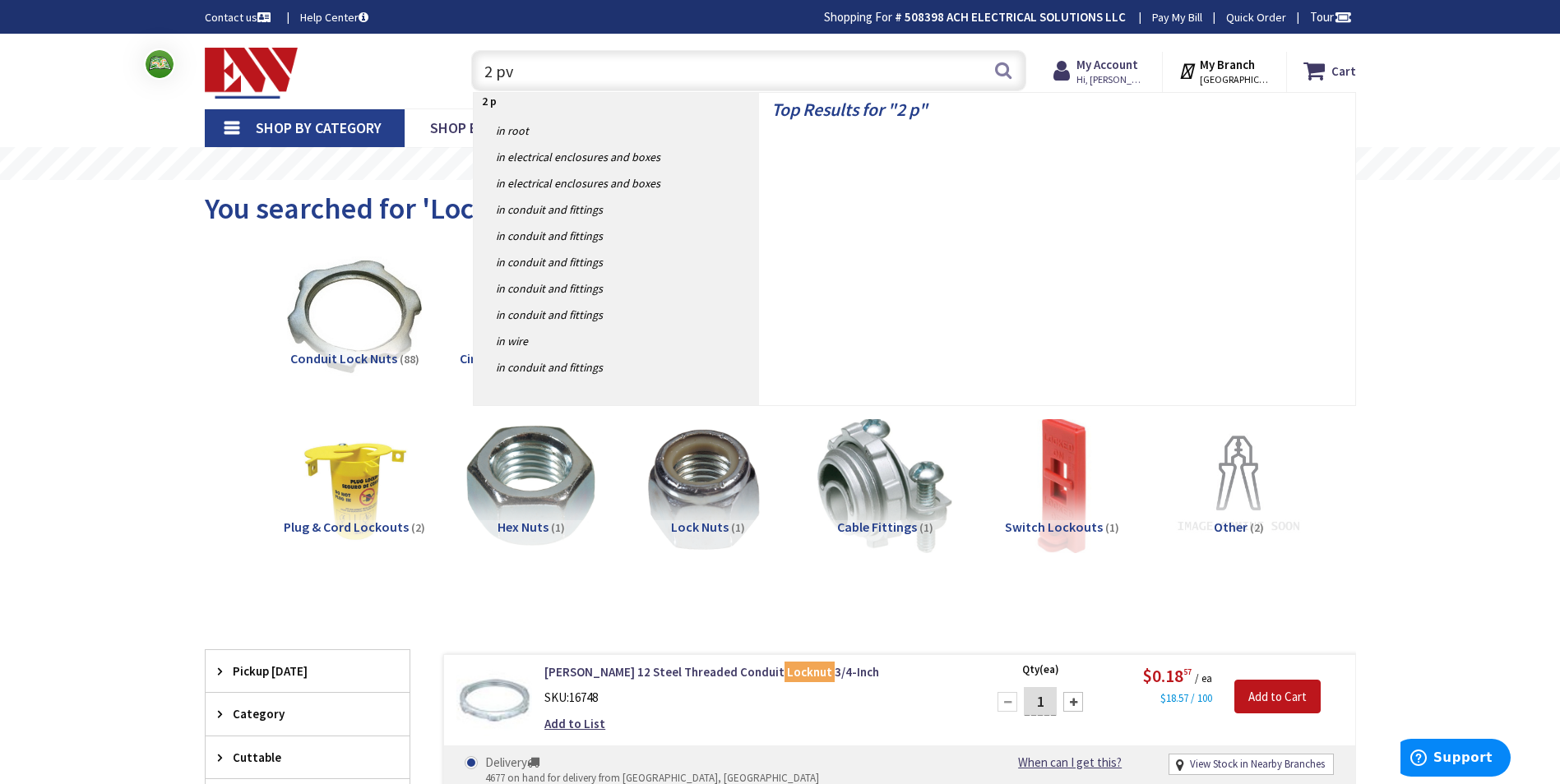
type input "2 pvc"
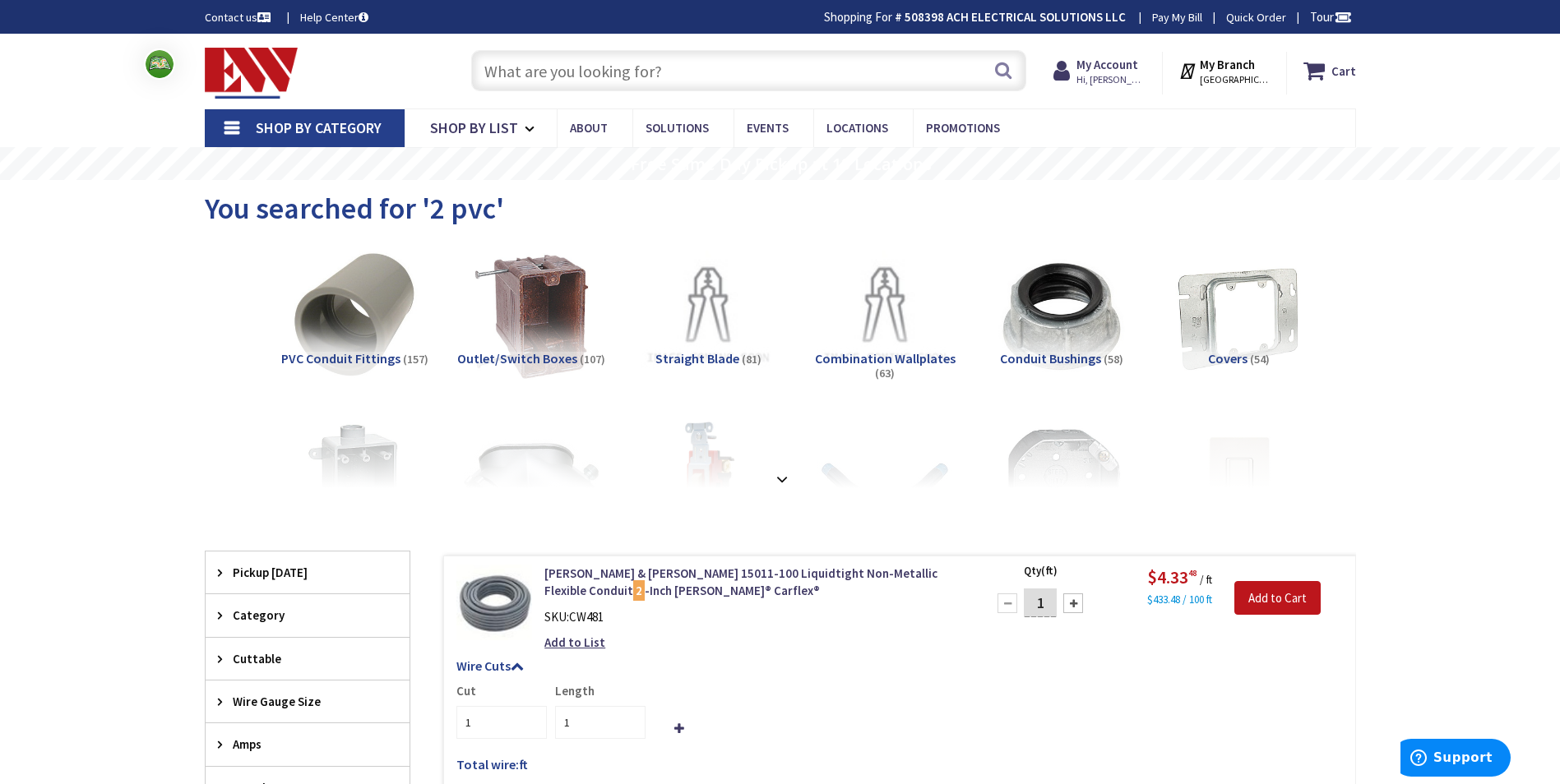
click at [651, 74] on input "text" at bounding box center [748, 71] width 555 height 41
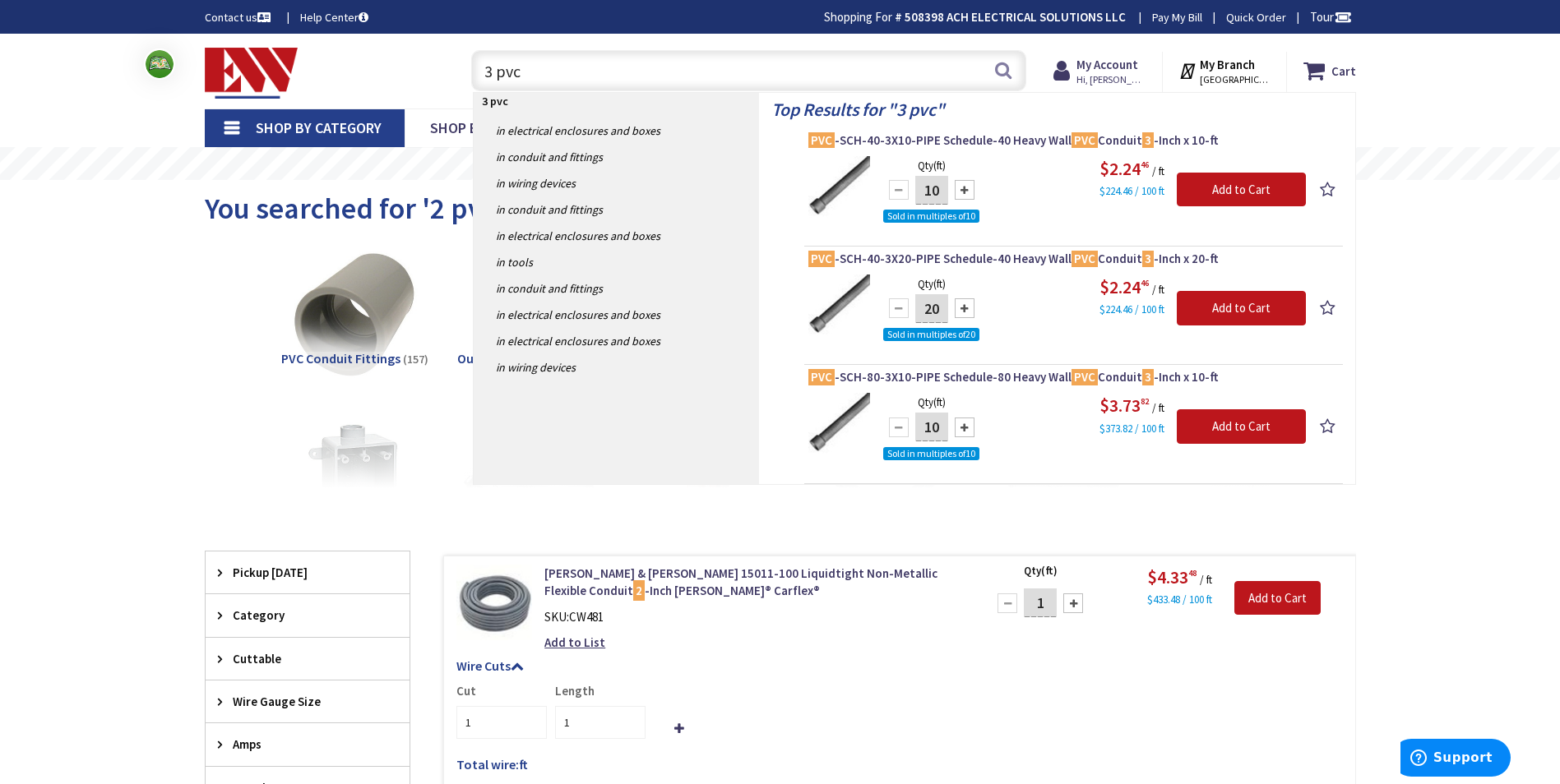
type input "3 pvc"
click at [1005, 73] on button "Search" at bounding box center [1004, 71] width 22 height 37
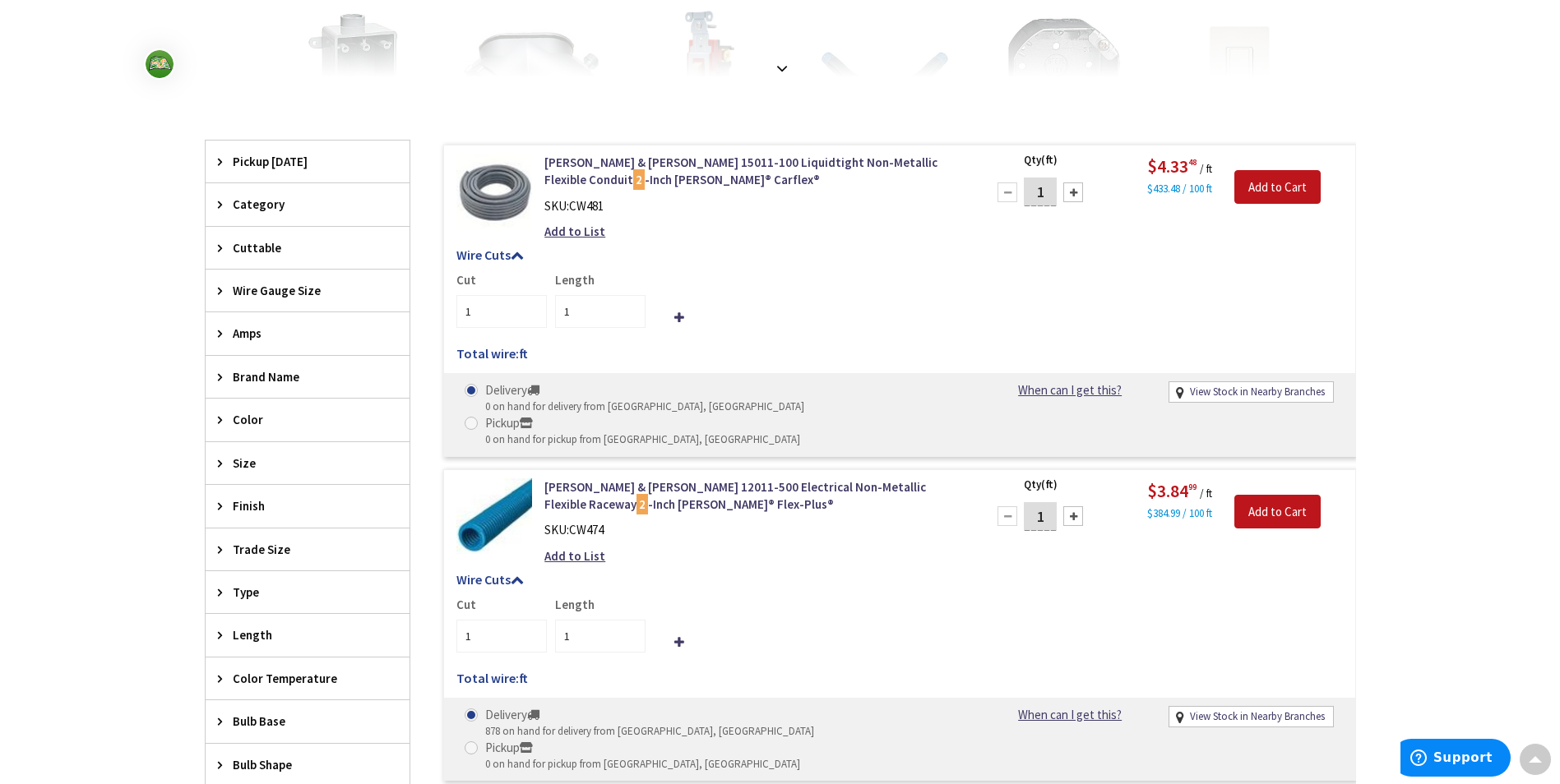
scroll to position [493, 0]
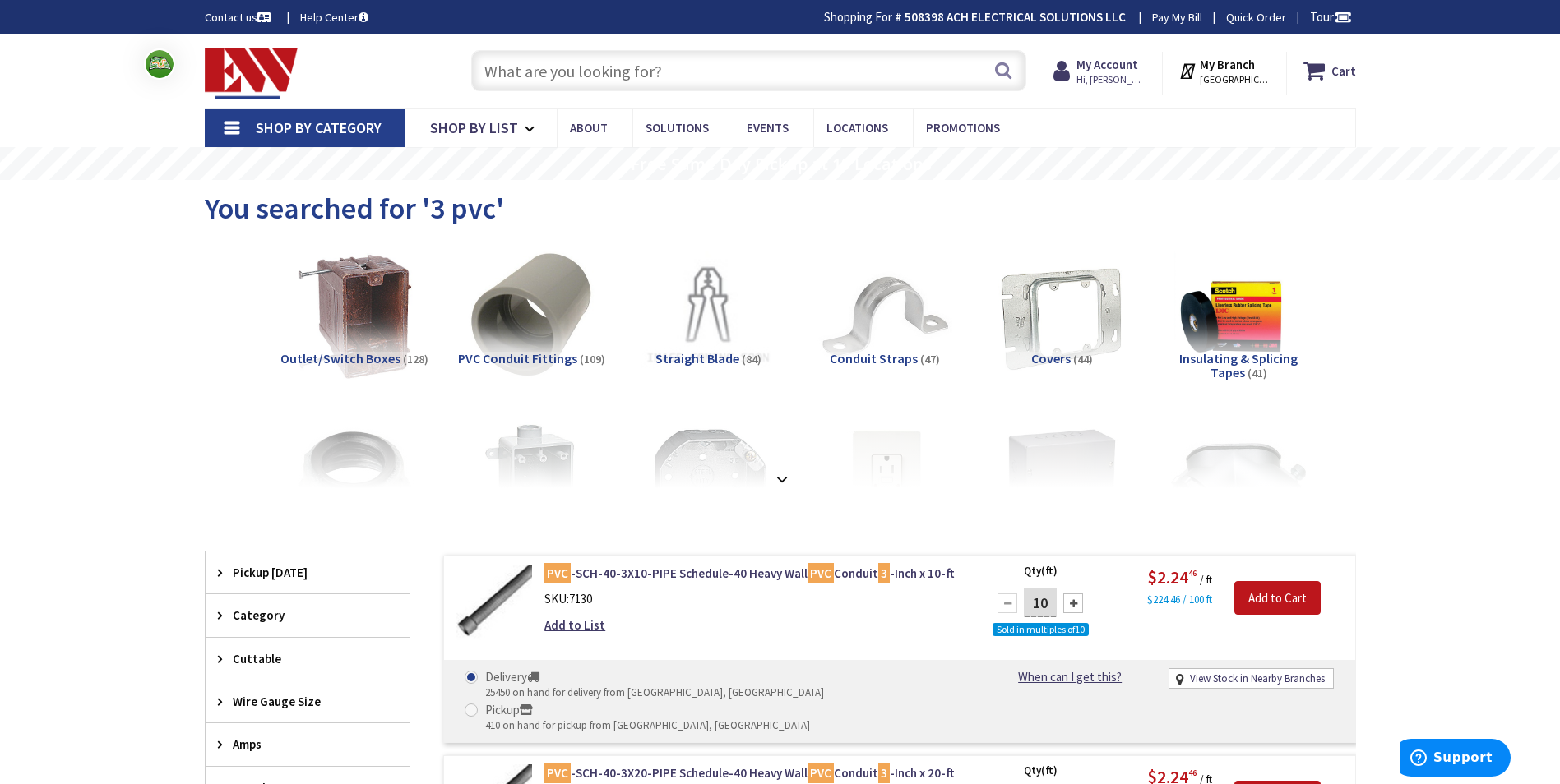
click at [584, 74] on input "text" at bounding box center [748, 71] width 555 height 41
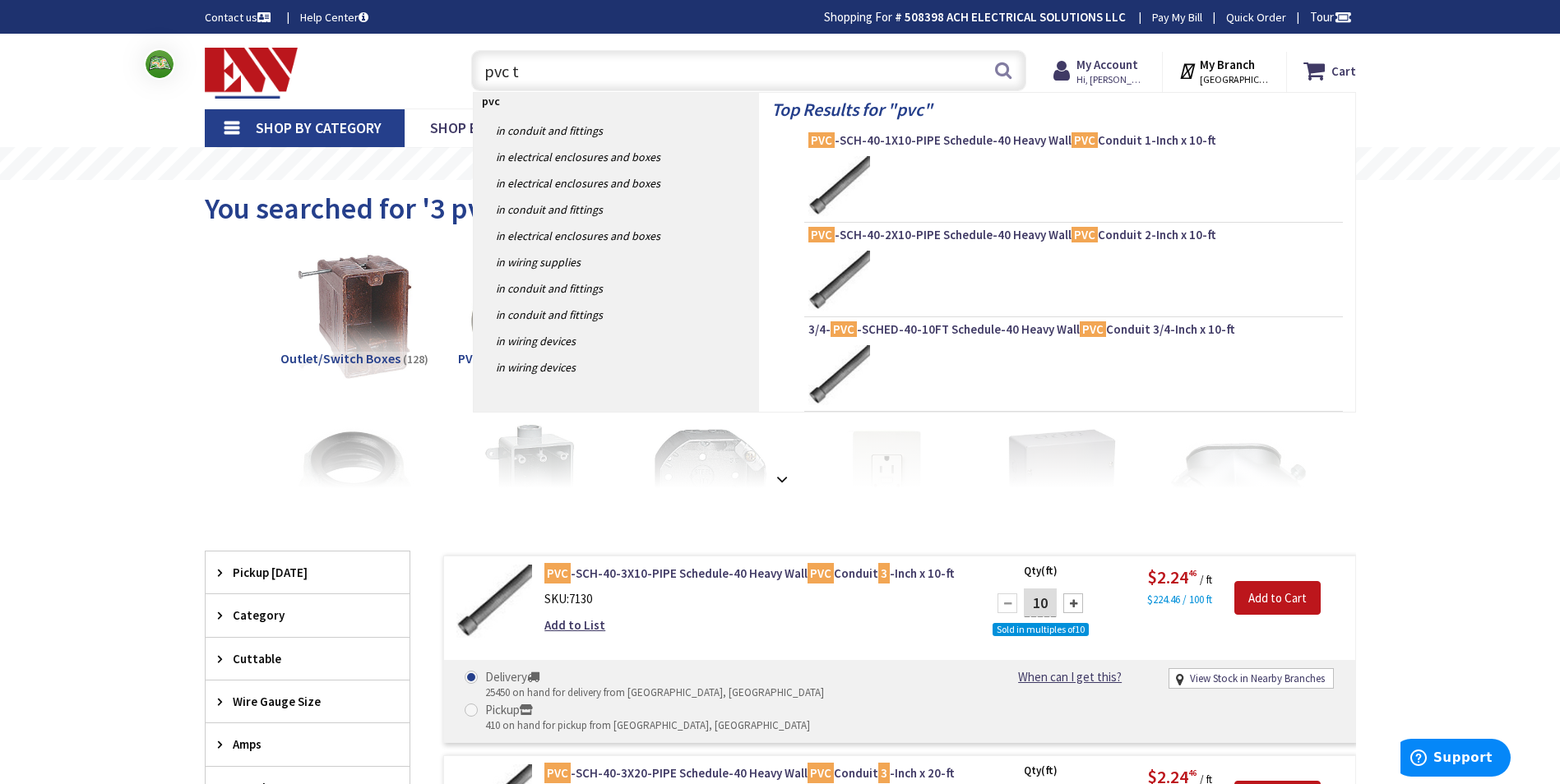
type input "pvc ta"
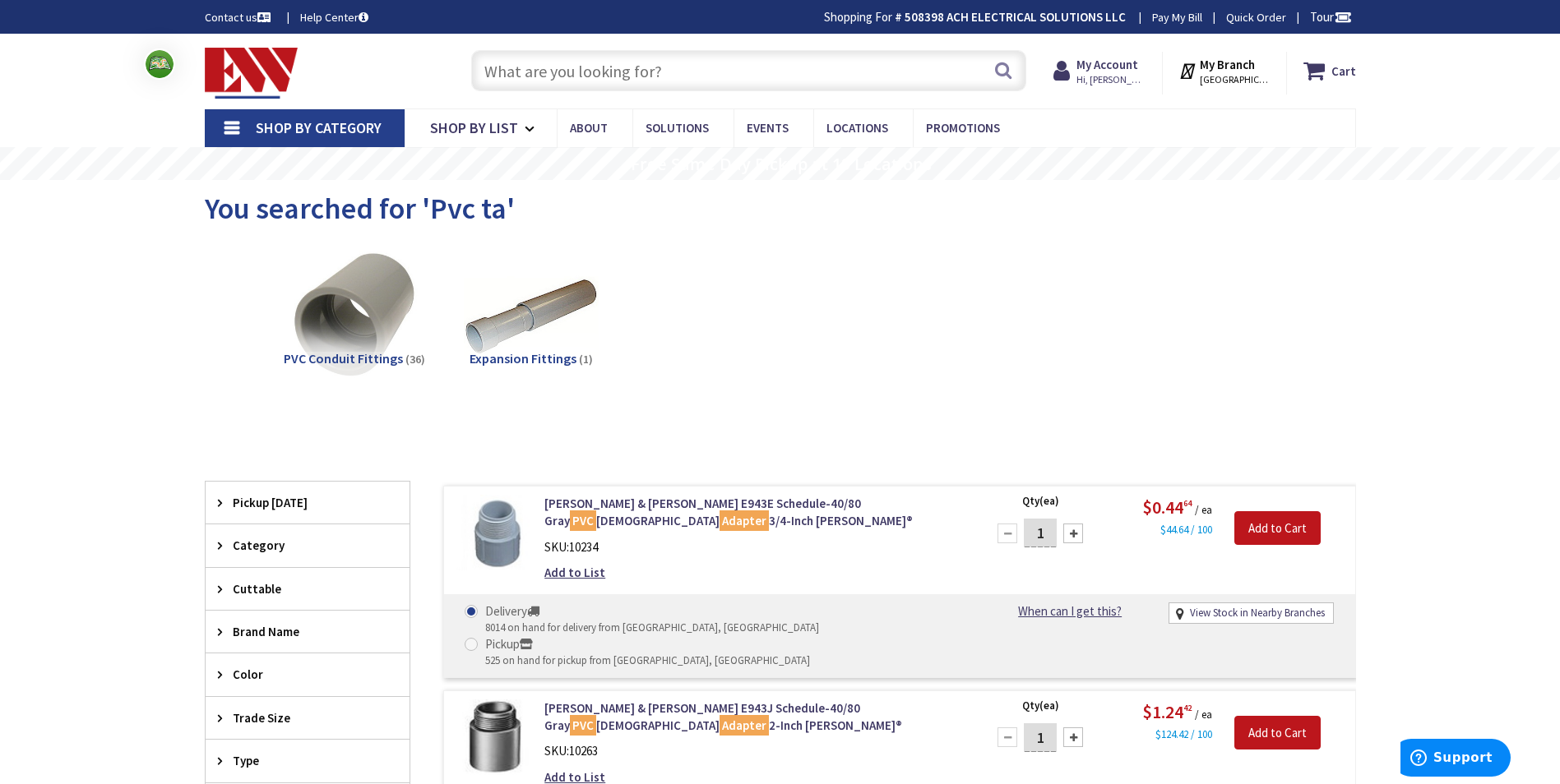
click at [601, 79] on input "text" at bounding box center [748, 71] width 555 height 41
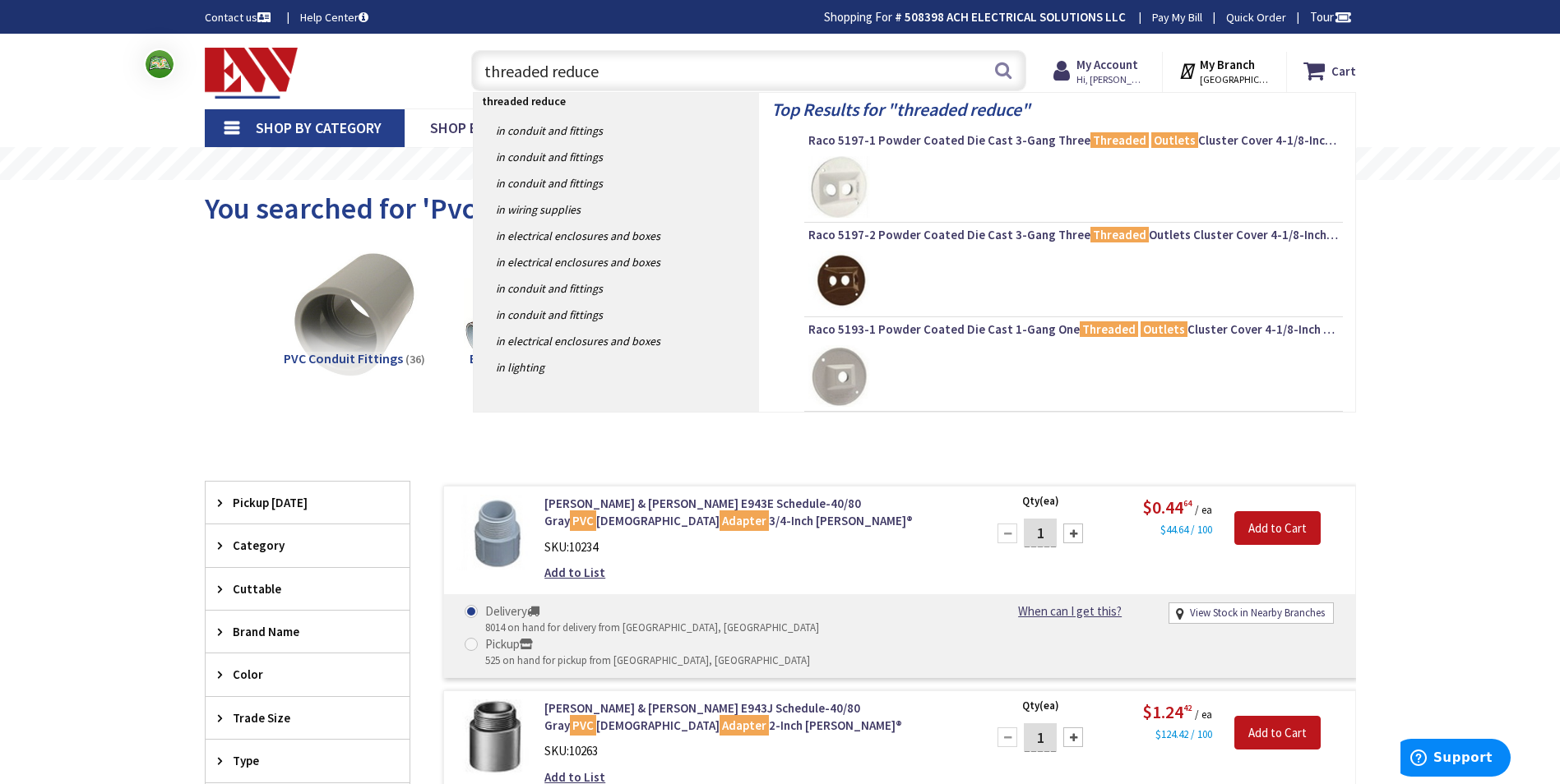
type input "threaded reducer"
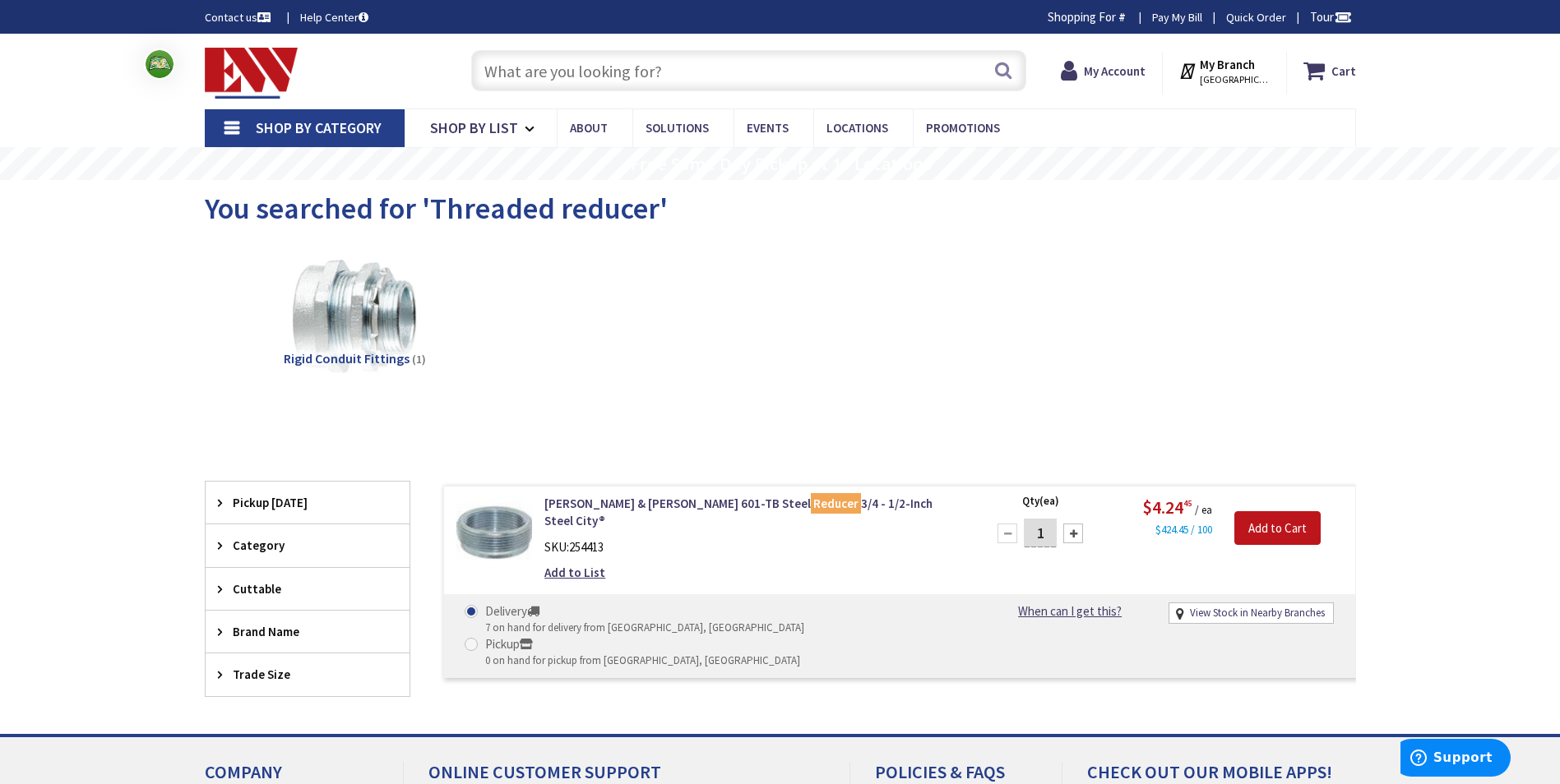
click at [630, 69] on input "text" at bounding box center [748, 71] width 555 height 41
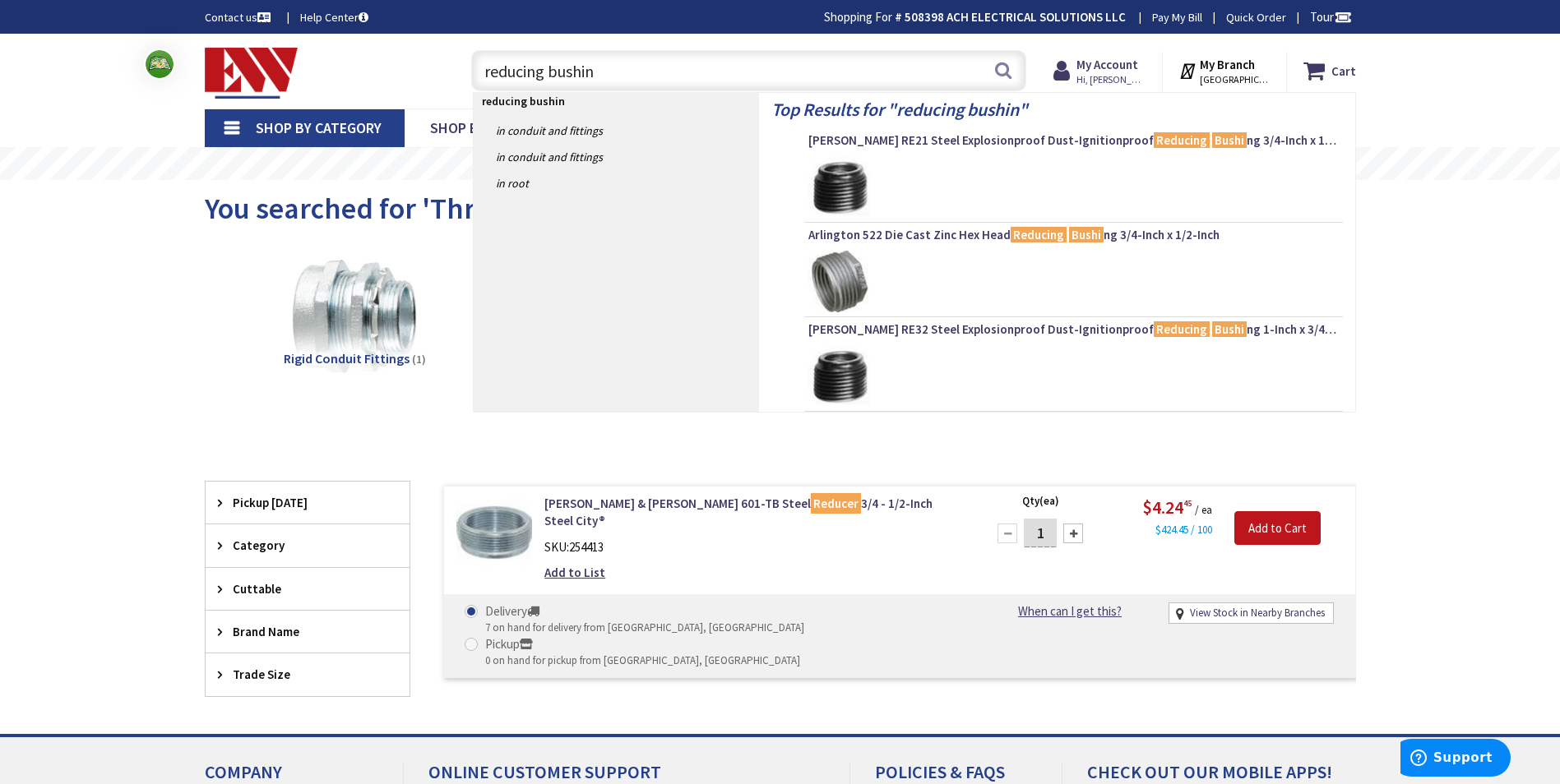
type input "reducing bushing"
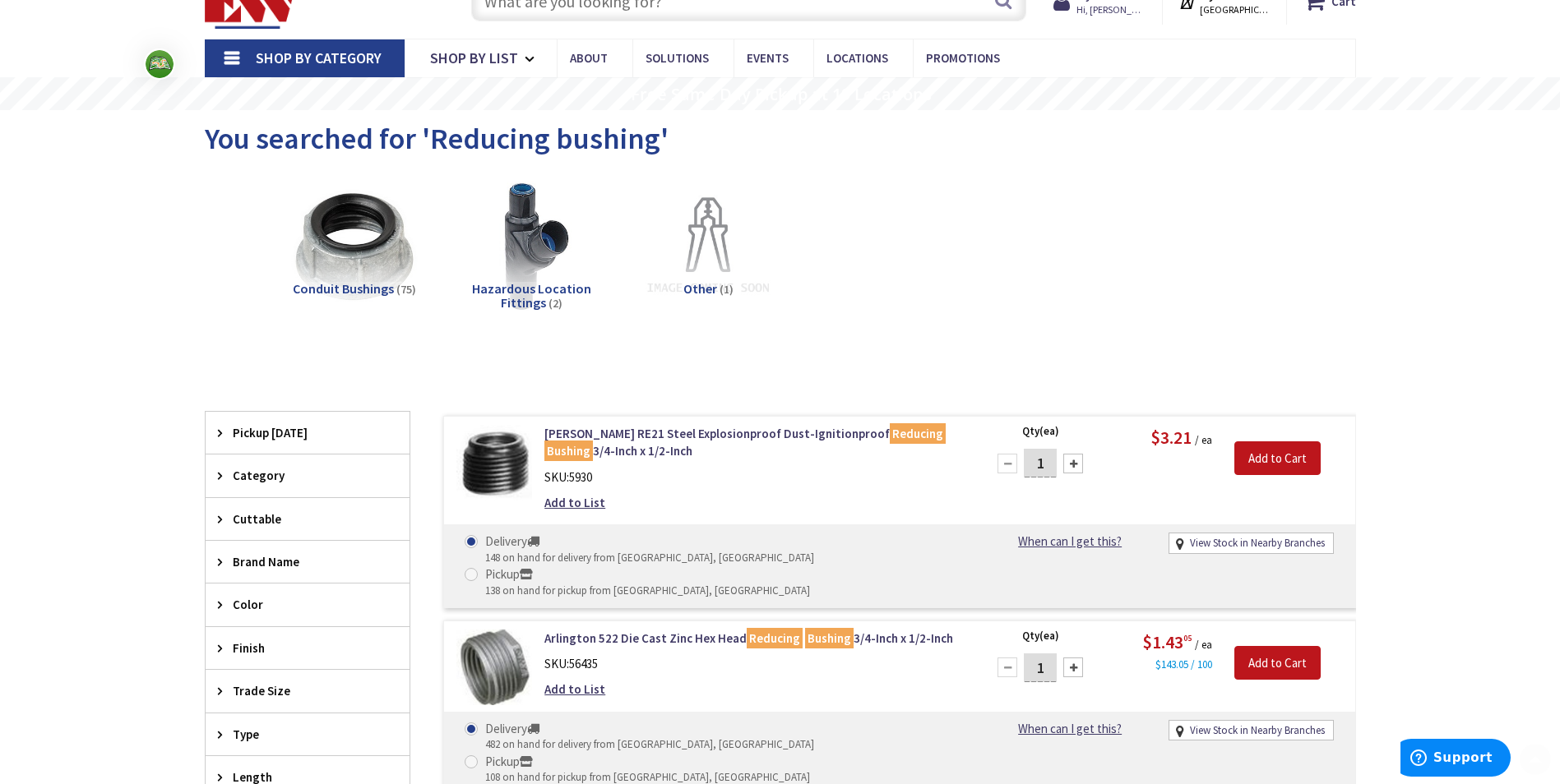
scroll to position [164, 0]
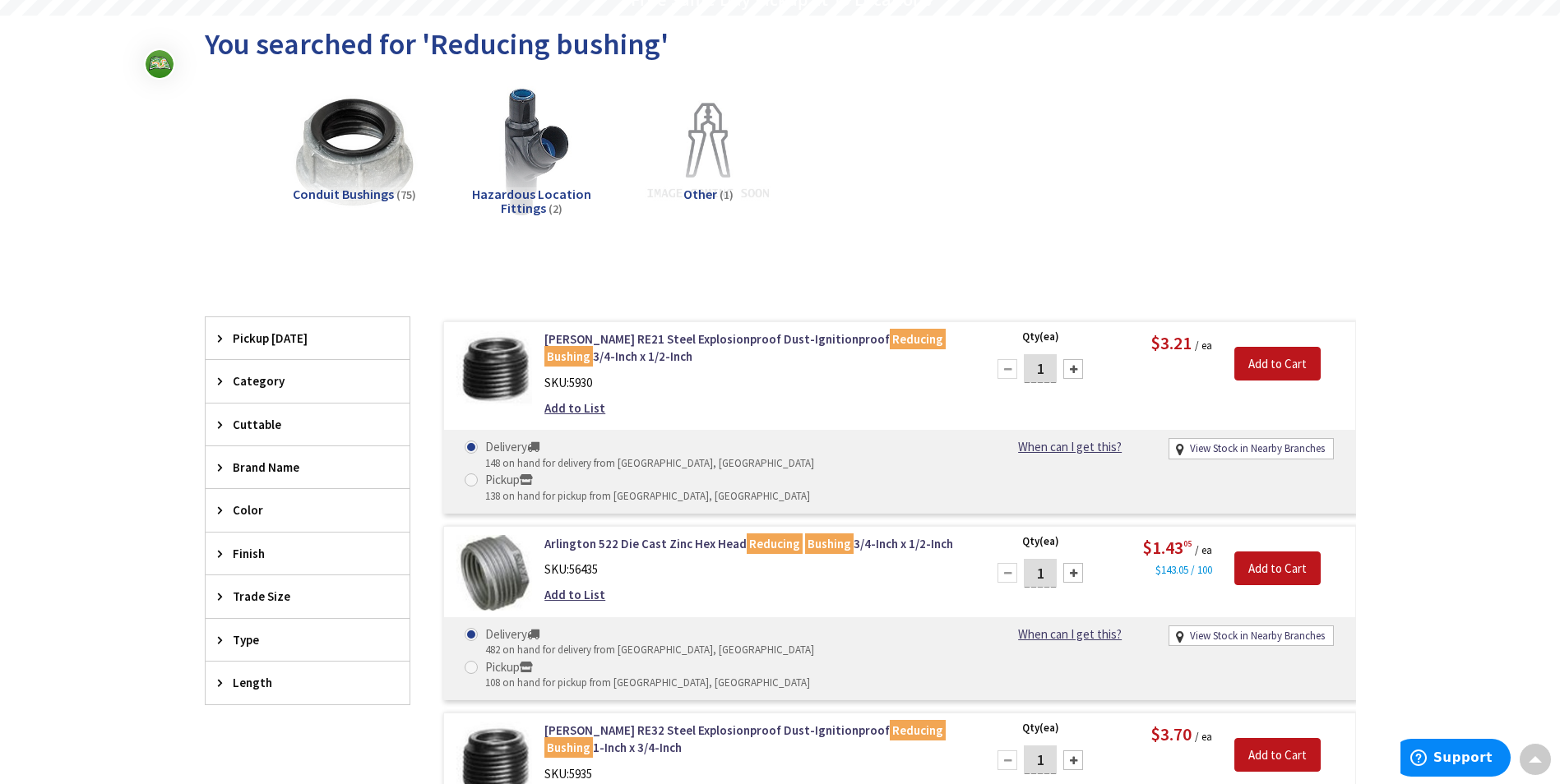
drag, startPoint x: 11, startPoint y: 465, endPoint x: 224, endPoint y: 382, distance: 228.6
click at [224, 382] on icon at bounding box center [224, 381] width 13 height 13
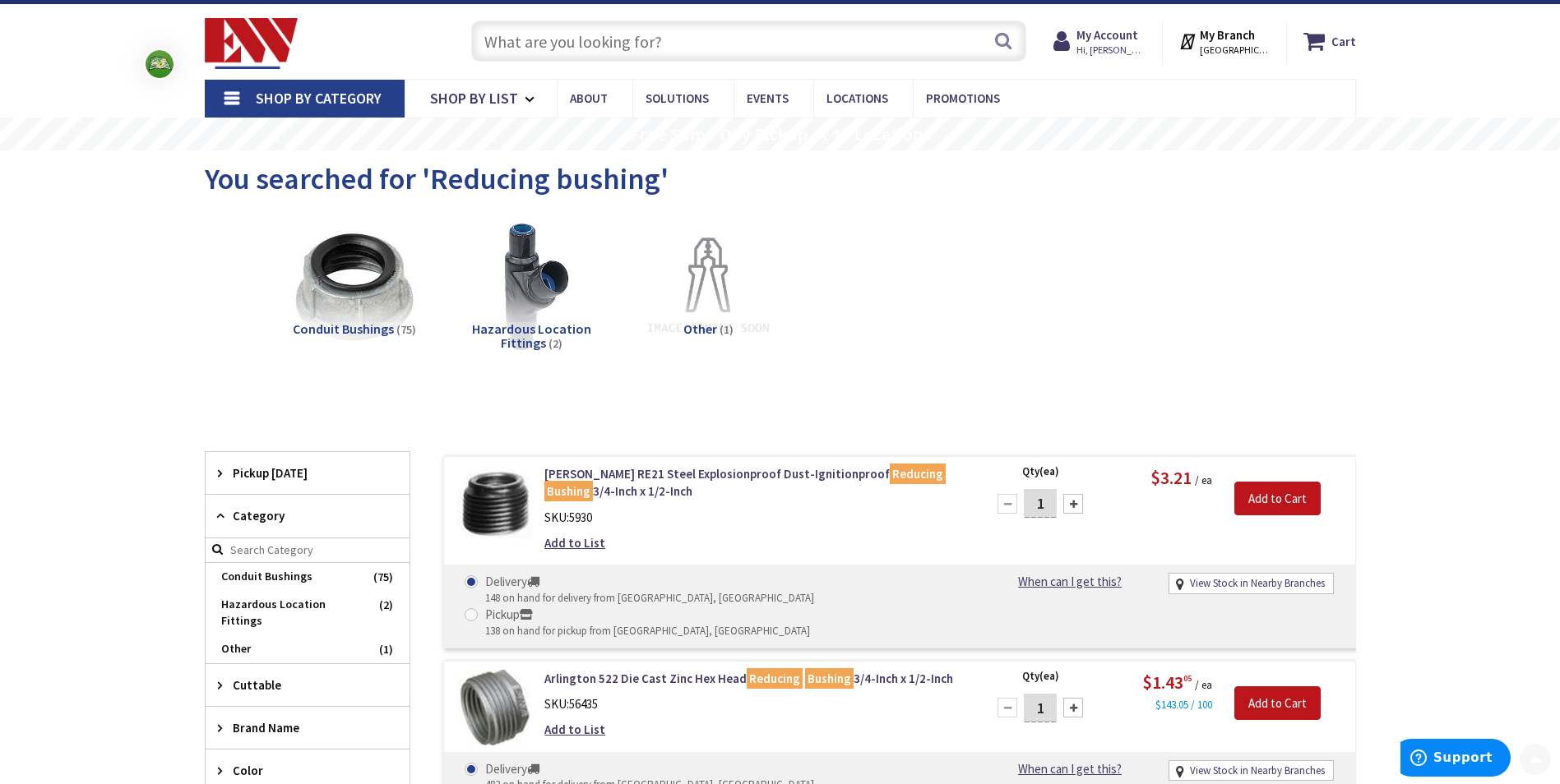
scroll to position [0, 0]
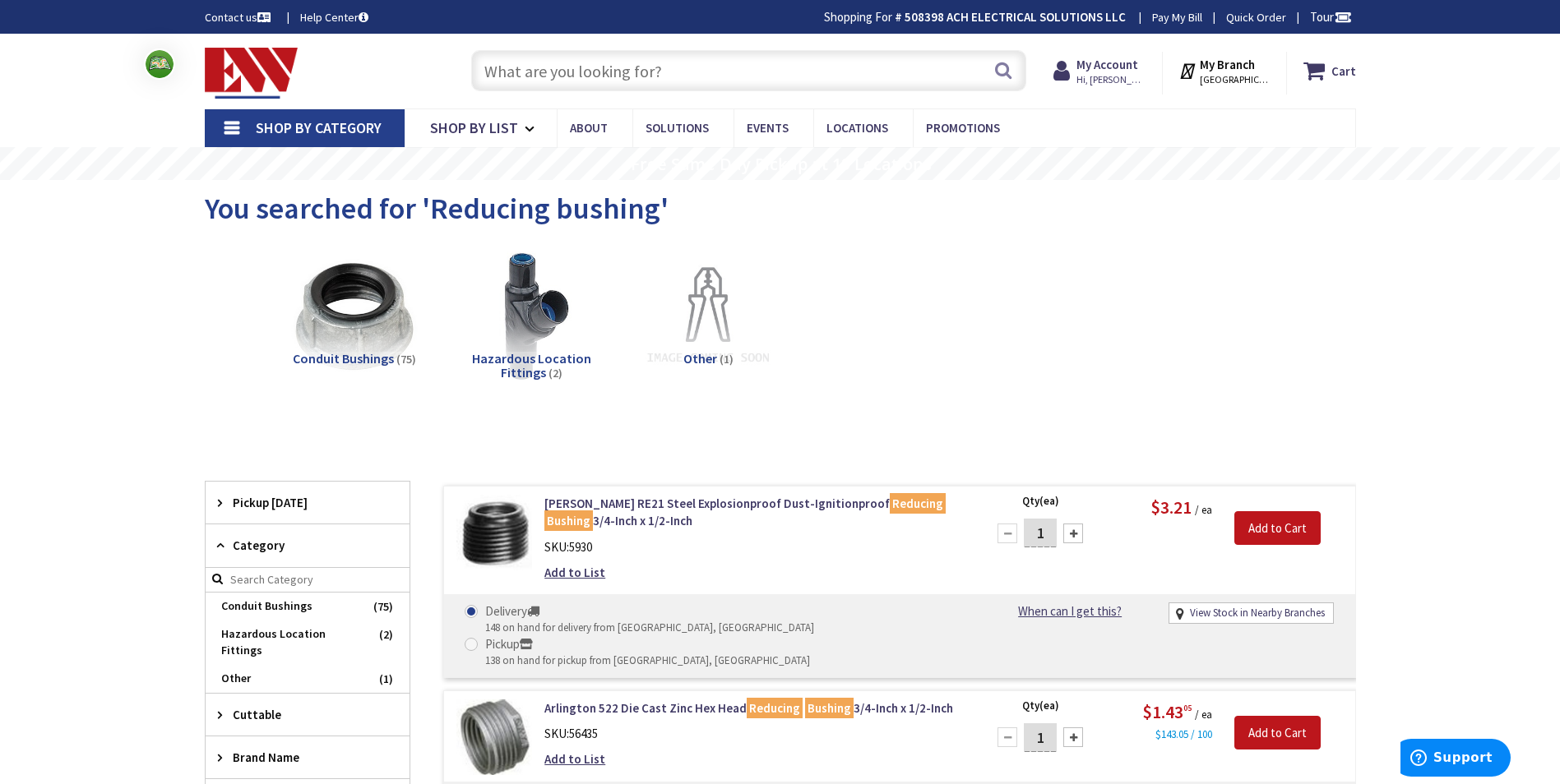
click at [734, 73] on input "text" at bounding box center [748, 71] width 555 height 41
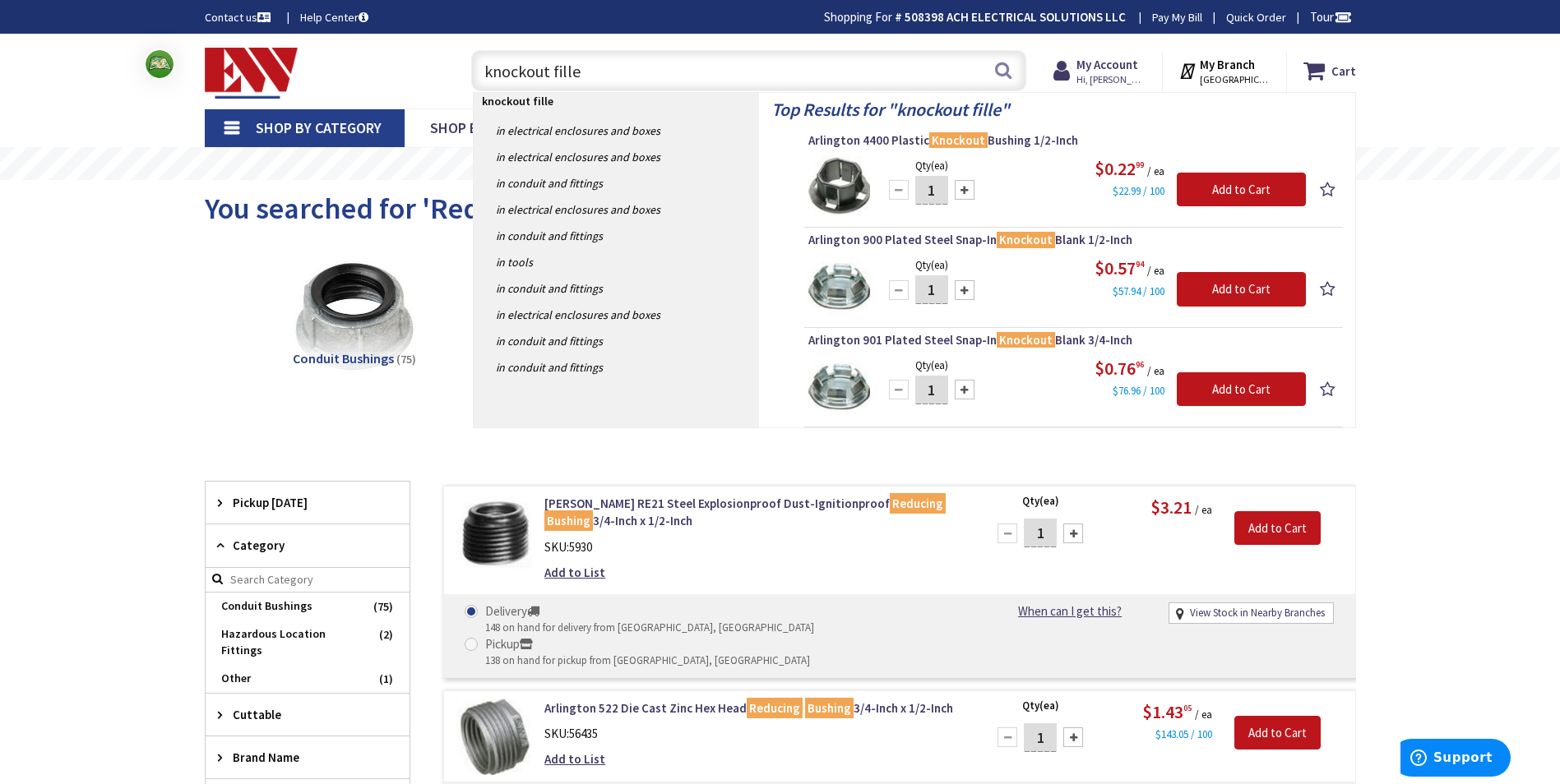
type input "knockout filler"
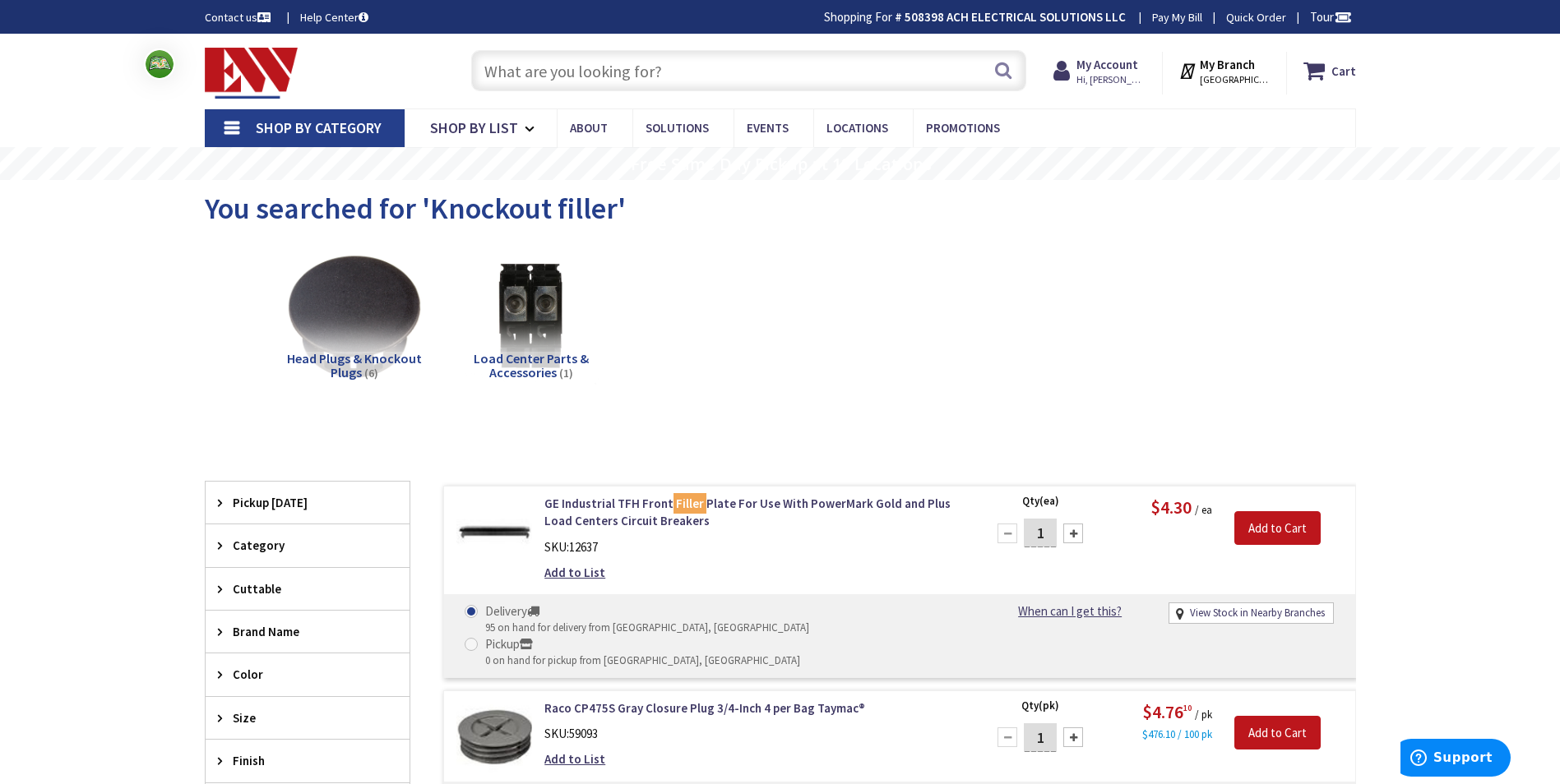
click at [672, 75] on input "text" at bounding box center [748, 71] width 555 height 41
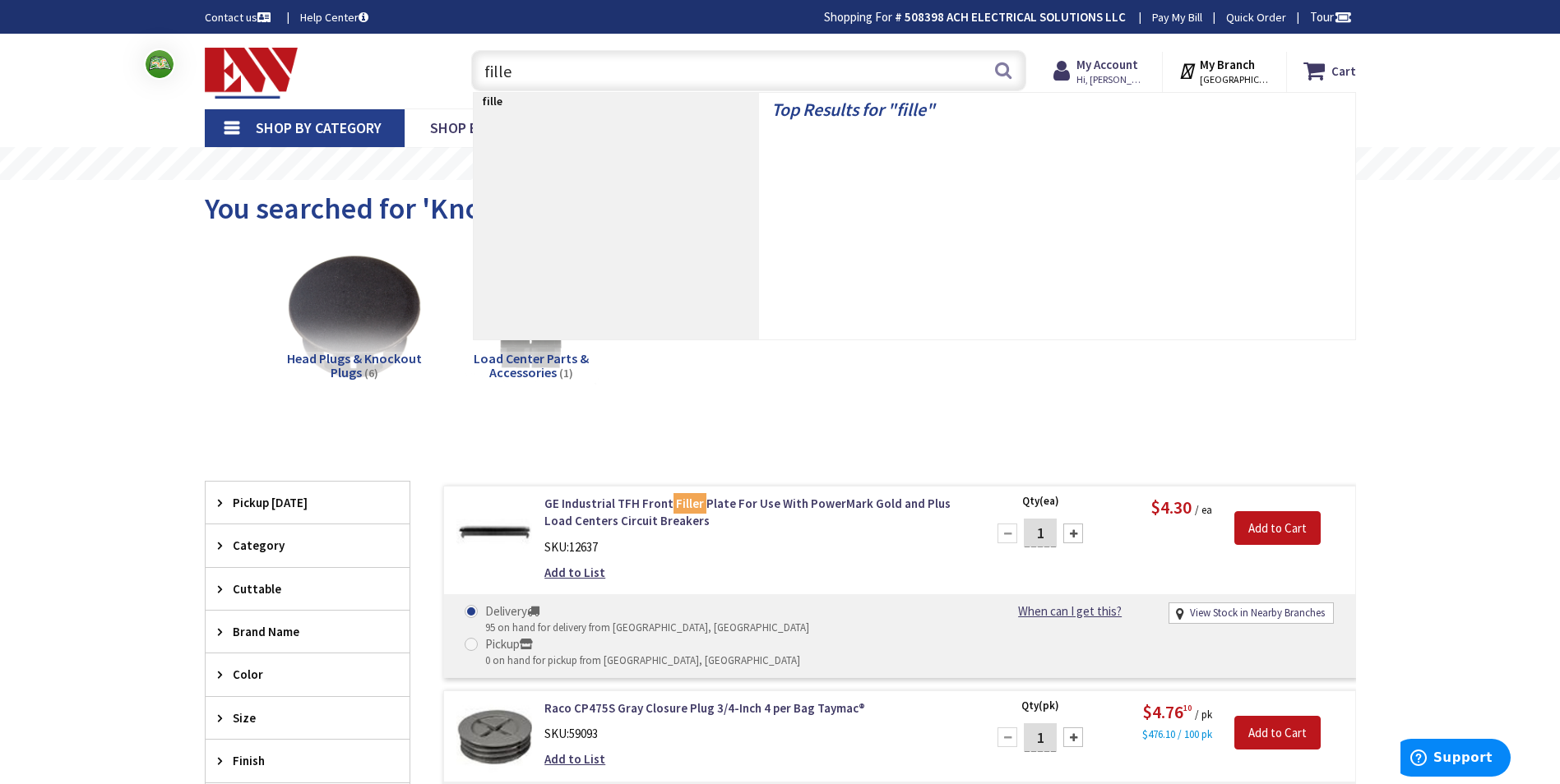
type input "filler"
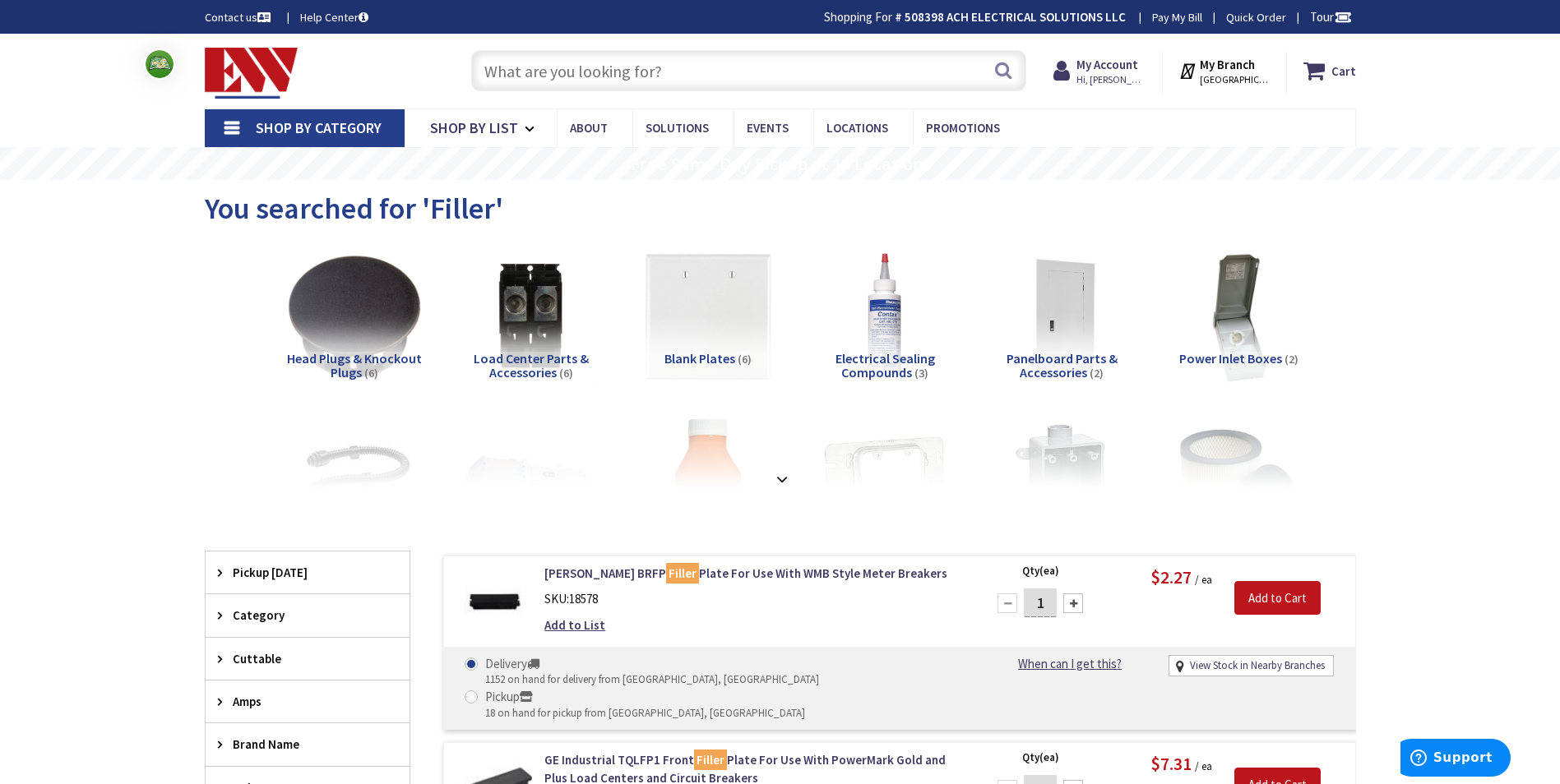
click at [609, 78] on input "text" at bounding box center [748, 71] width 555 height 41
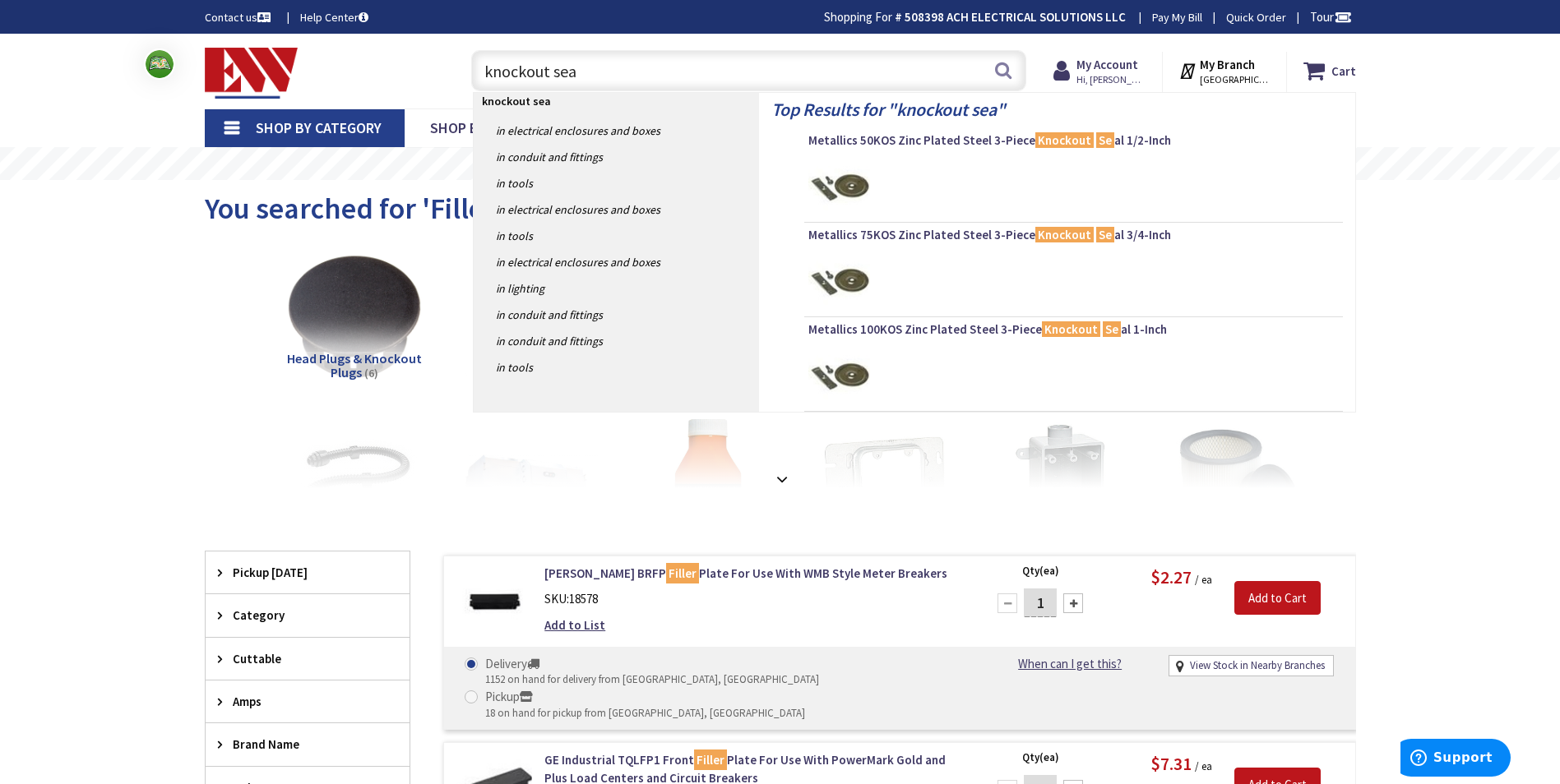
type input "knockout seal"
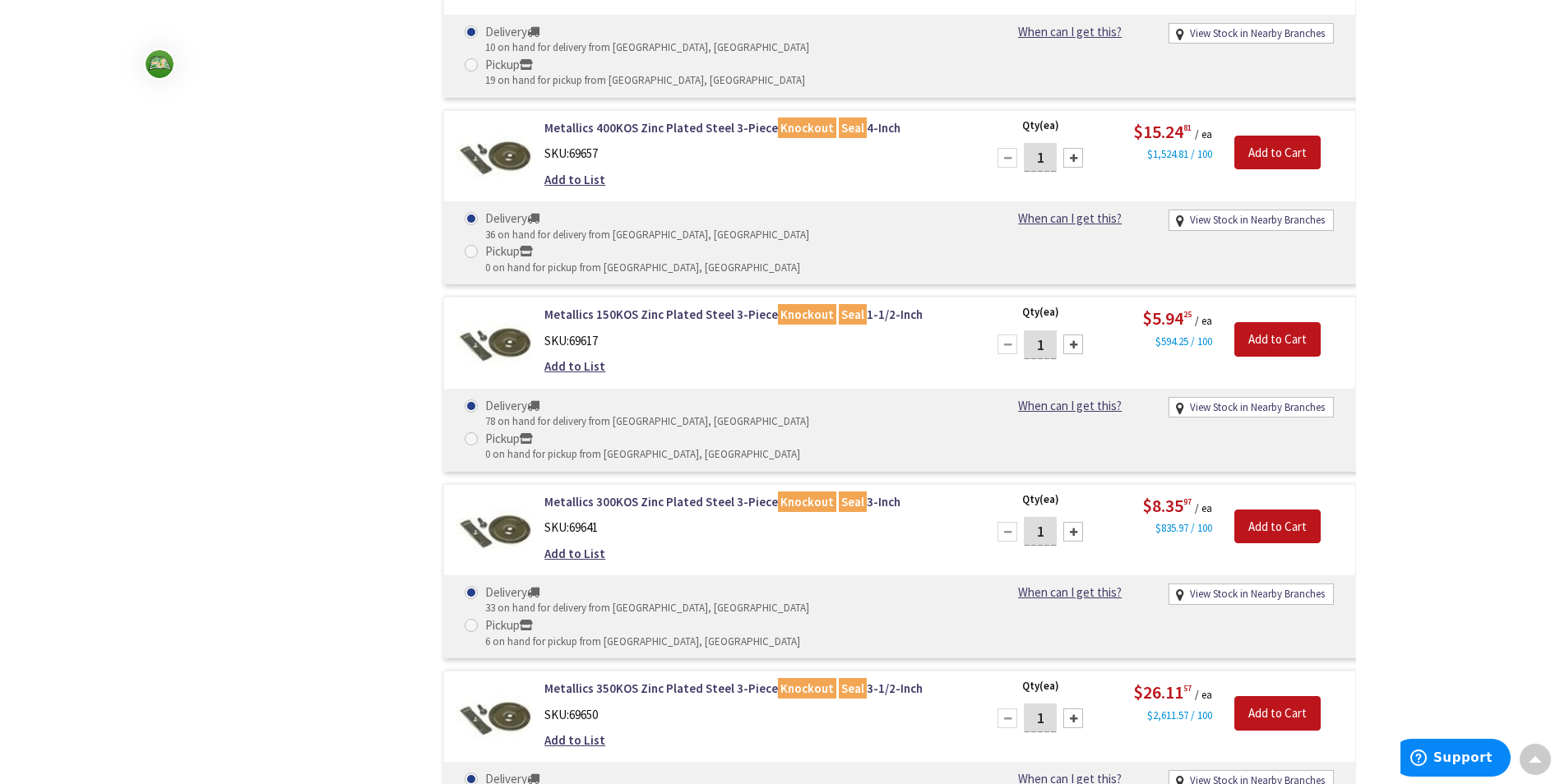
scroll to position [1526, 0]
